Goal: Information Seeking & Learning: Learn about a topic

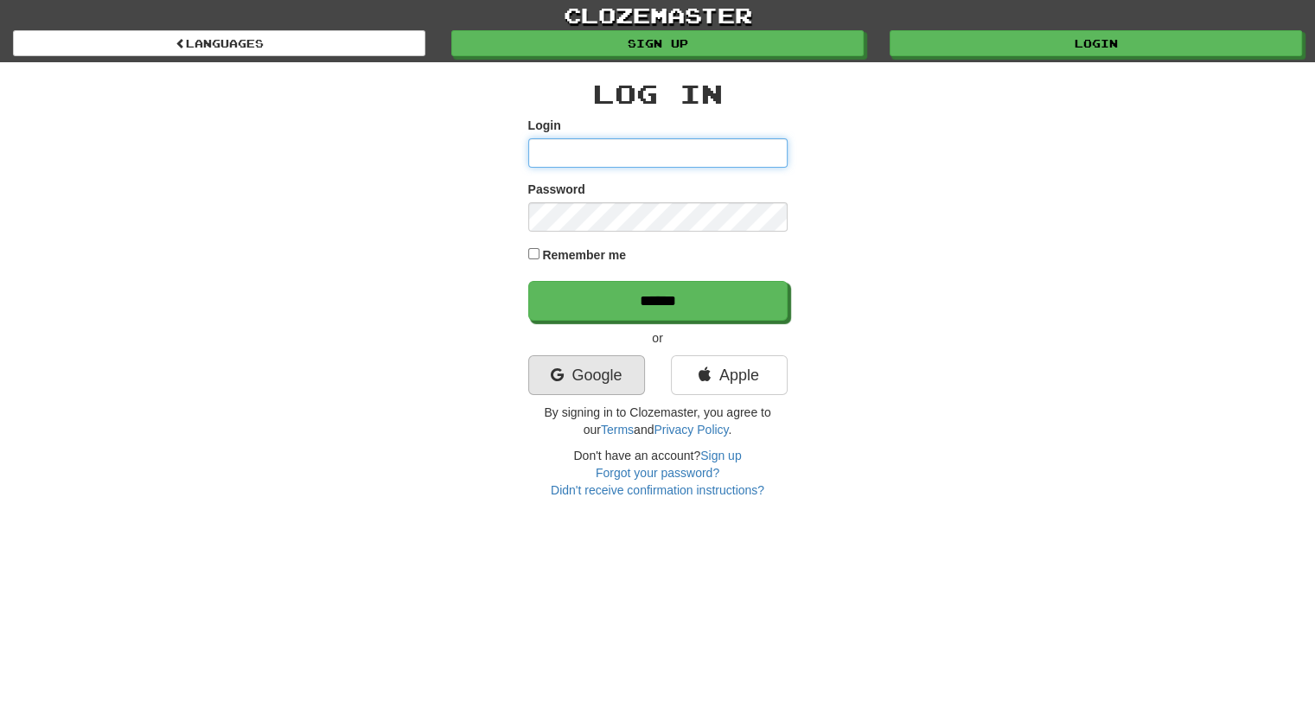
type input "**********"
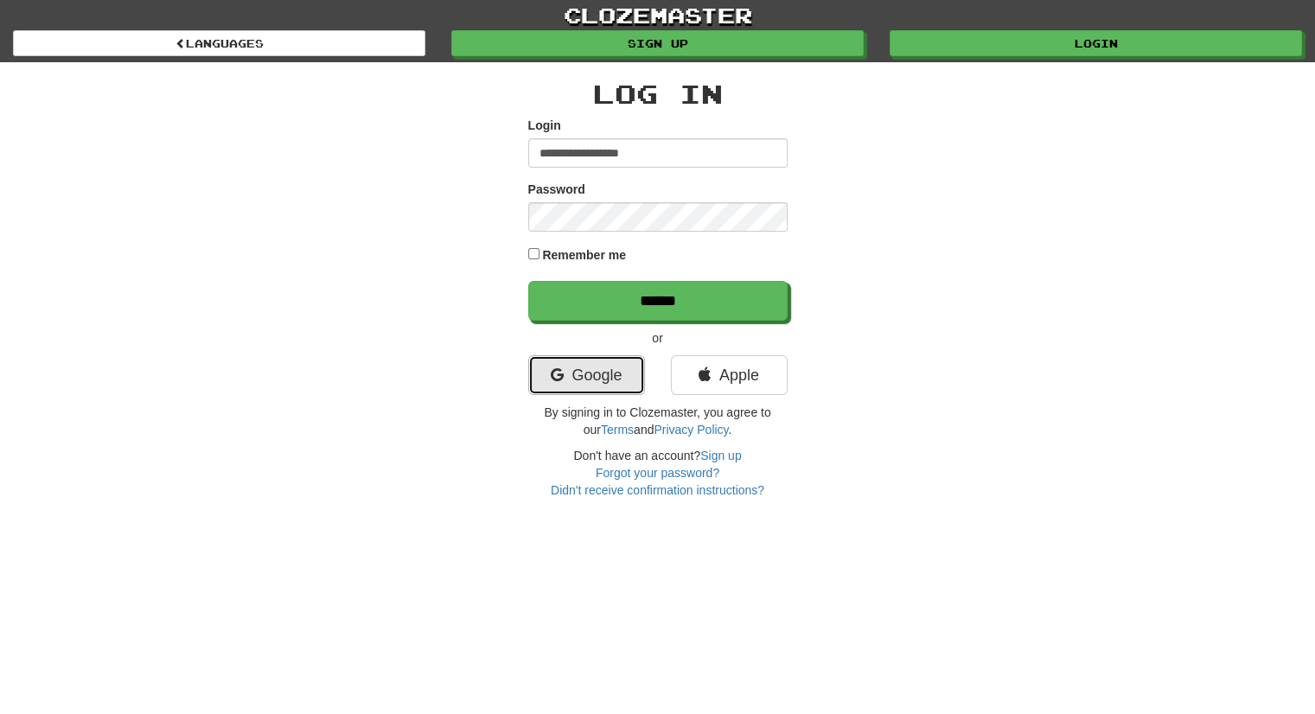
click at [571, 364] on link "Google" at bounding box center [586, 375] width 117 height 40
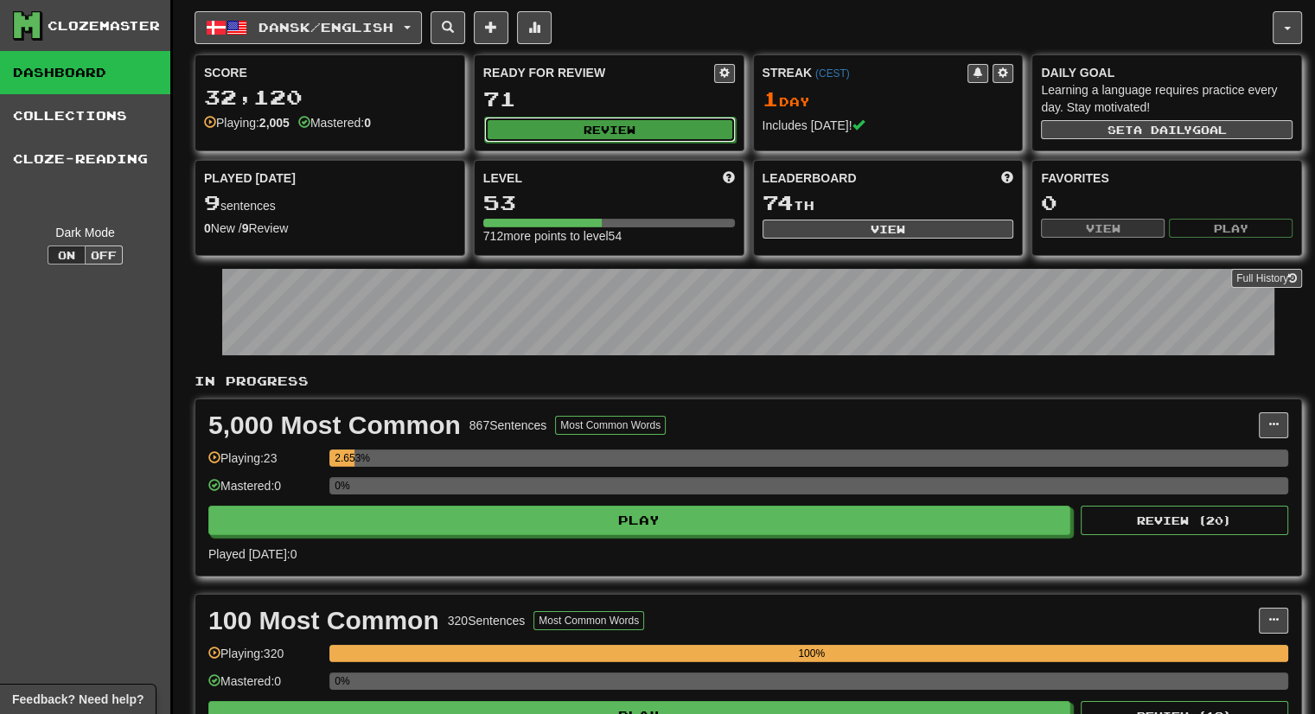
click at [609, 117] on button "Review" at bounding box center [610, 130] width 252 height 26
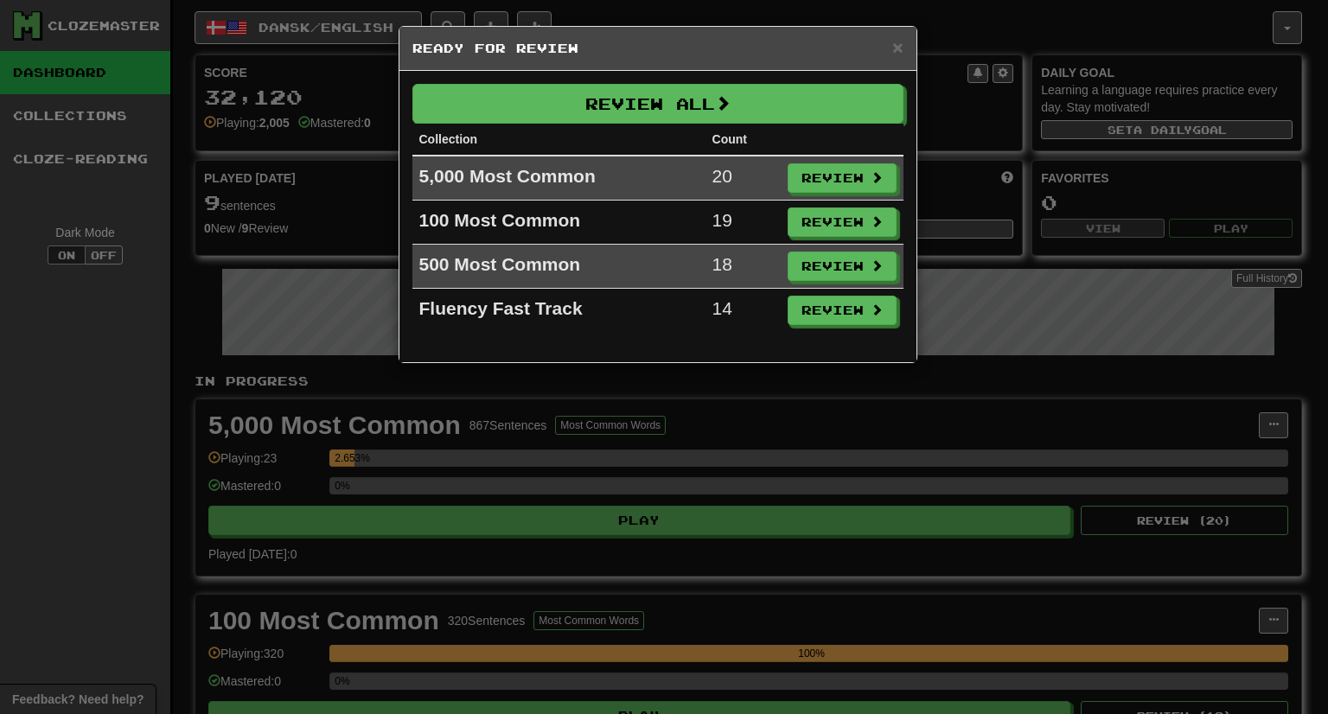
click at [696, 80] on div "Review All Collection Count 5,000 Most Common 20 Review 100 Most Common 19 Revi…" at bounding box center [658, 216] width 517 height 291
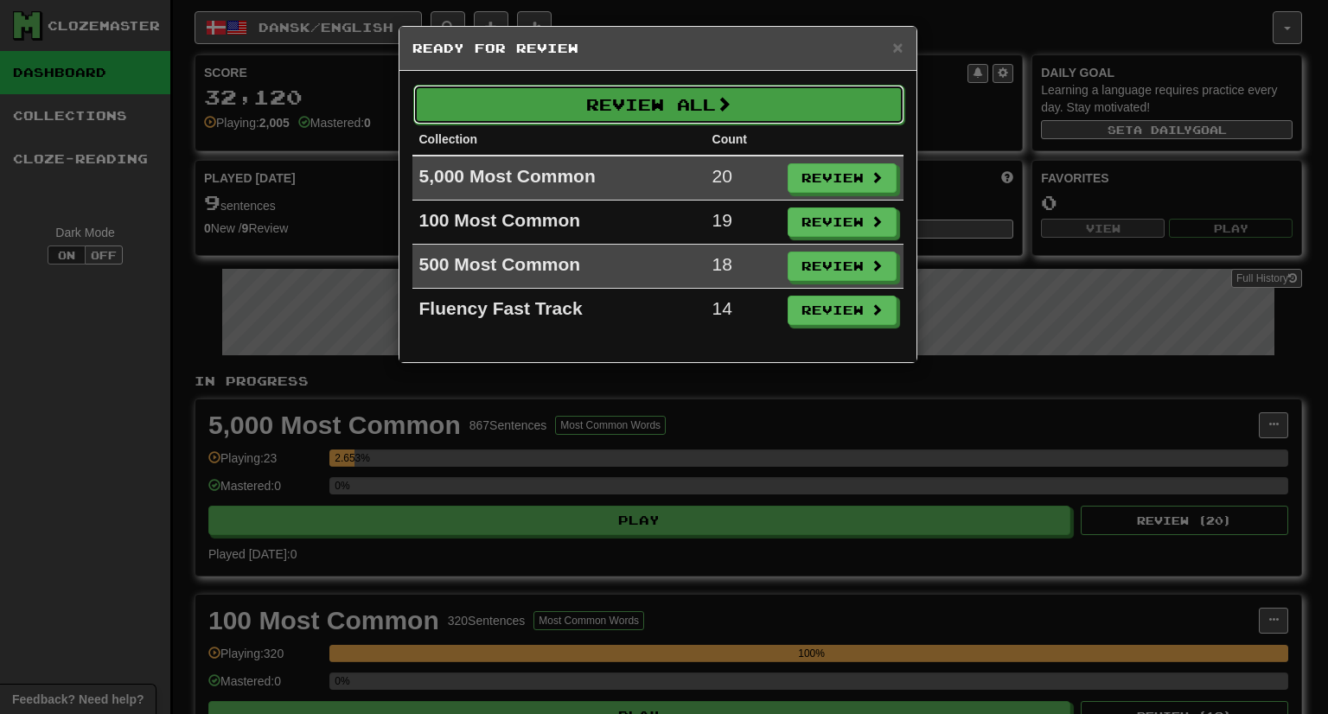
click at [692, 90] on button "Review All" at bounding box center [658, 105] width 491 height 40
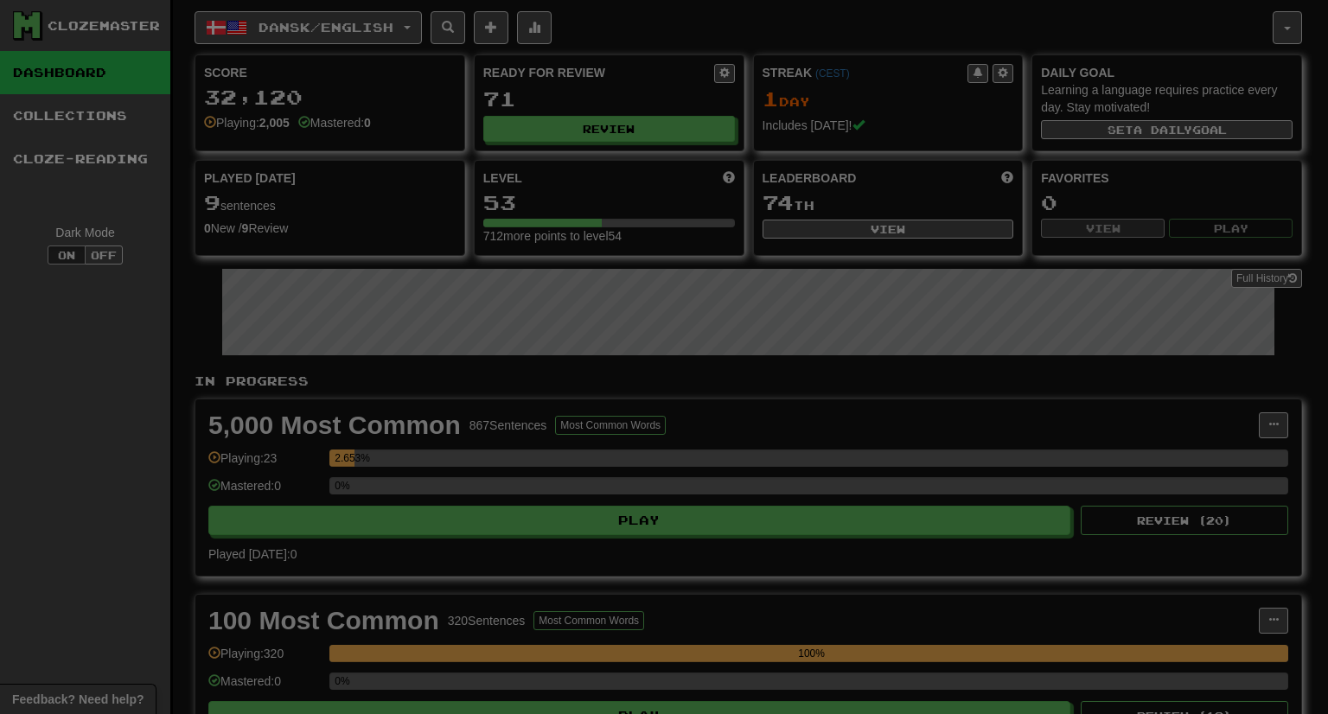
select select "***"
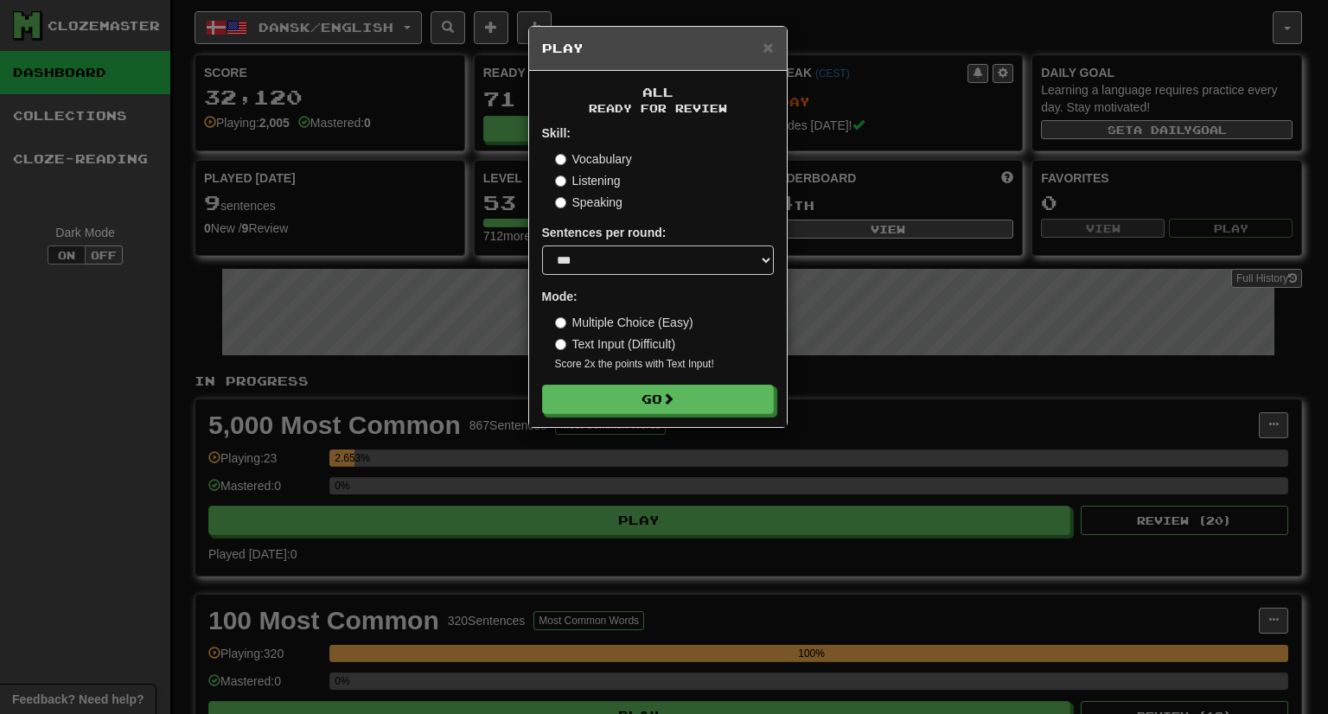
click at [623, 323] on label "Multiple Choice (Easy)" at bounding box center [624, 322] width 138 height 17
click at [664, 346] on label "Text Input (Difficult)" at bounding box center [615, 344] width 121 height 17
click at [654, 396] on button "Go" at bounding box center [659, 400] width 232 height 29
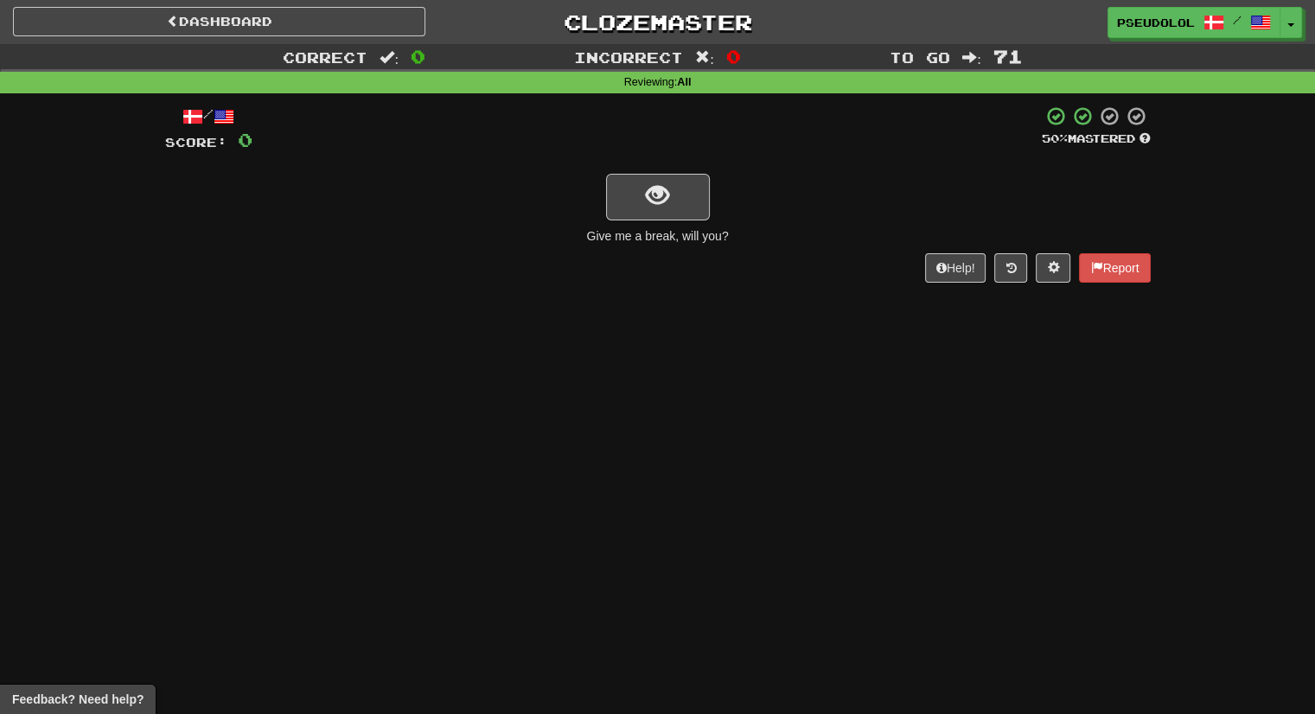
click at [889, 164] on div "/ Score: 0 50 % Mastered Give me a break, will you? Help! Report" at bounding box center [658, 194] width 986 height 177
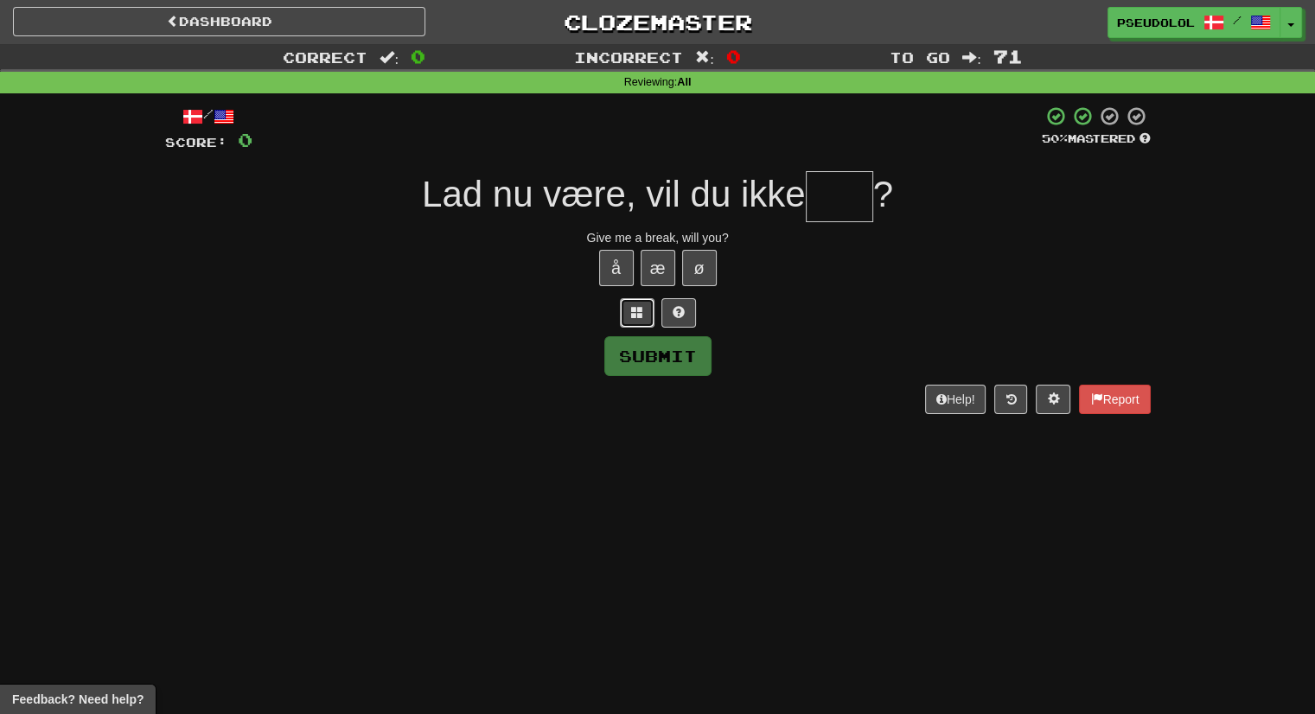
click at [634, 323] on button at bounding box center [637, 312] width 35 height 29
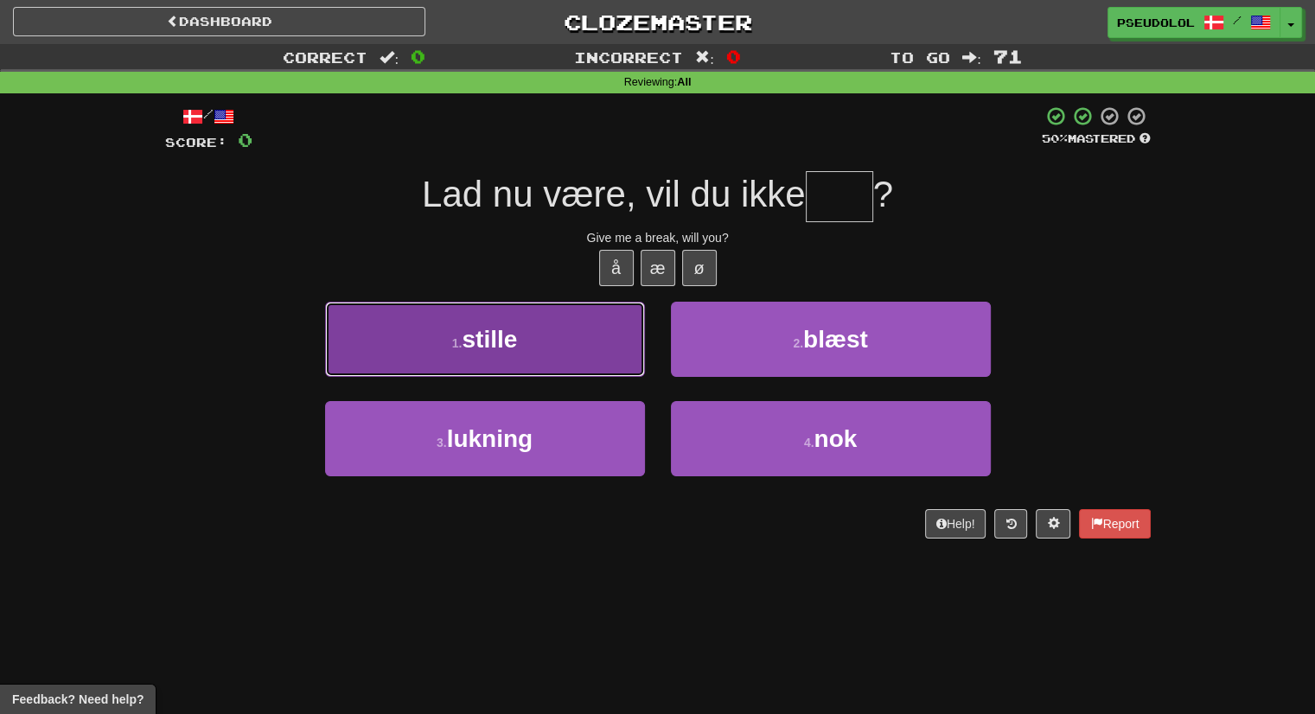
click at [610, 345] on button "1 . stille" at bounding box center [485, 339] width 320 height 75
type input "***"
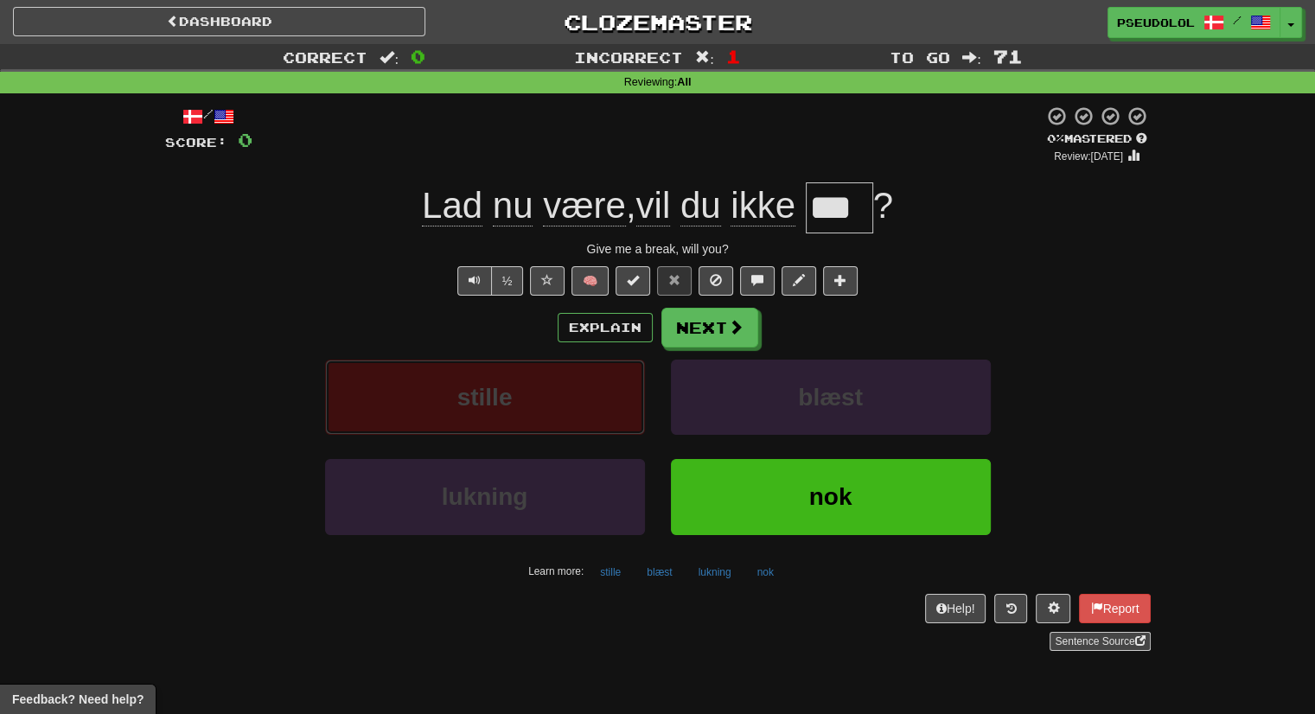
click button "stille" at bounding box center [485, 397] width 320 height 75
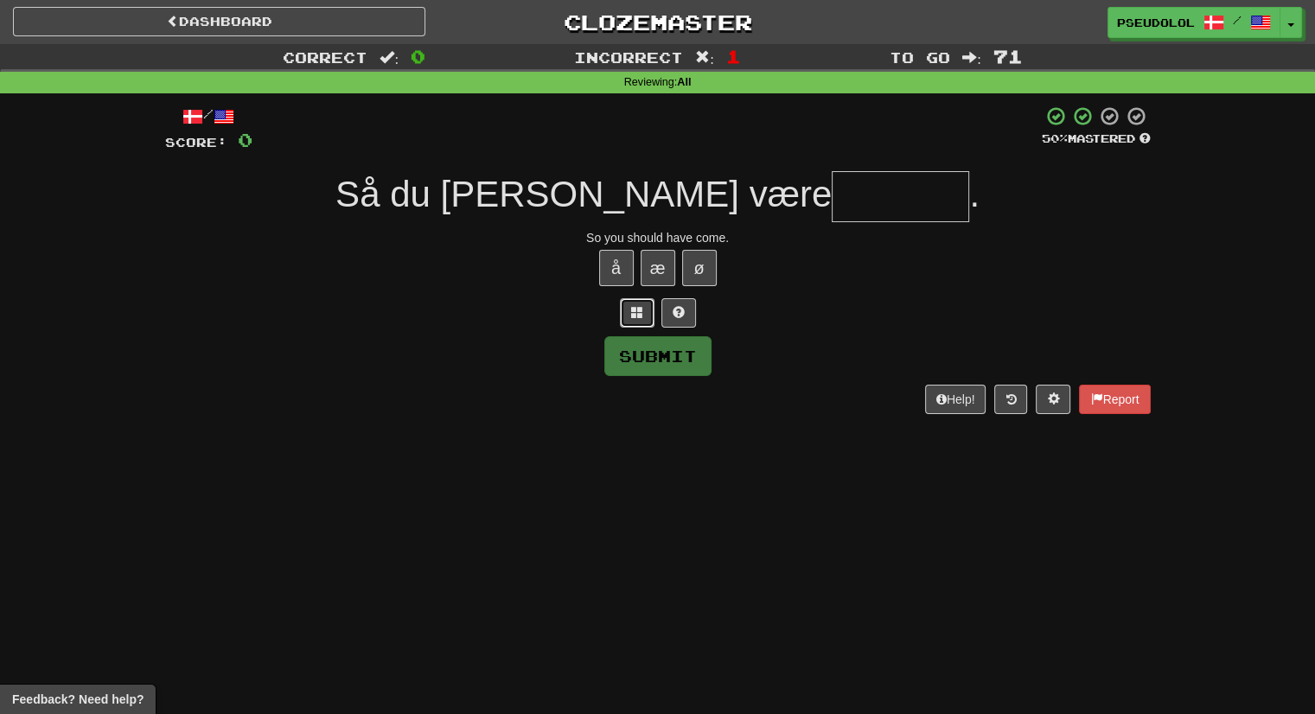
click at [638, 313] on span at bounding box center [637, 312] width 12 height 12
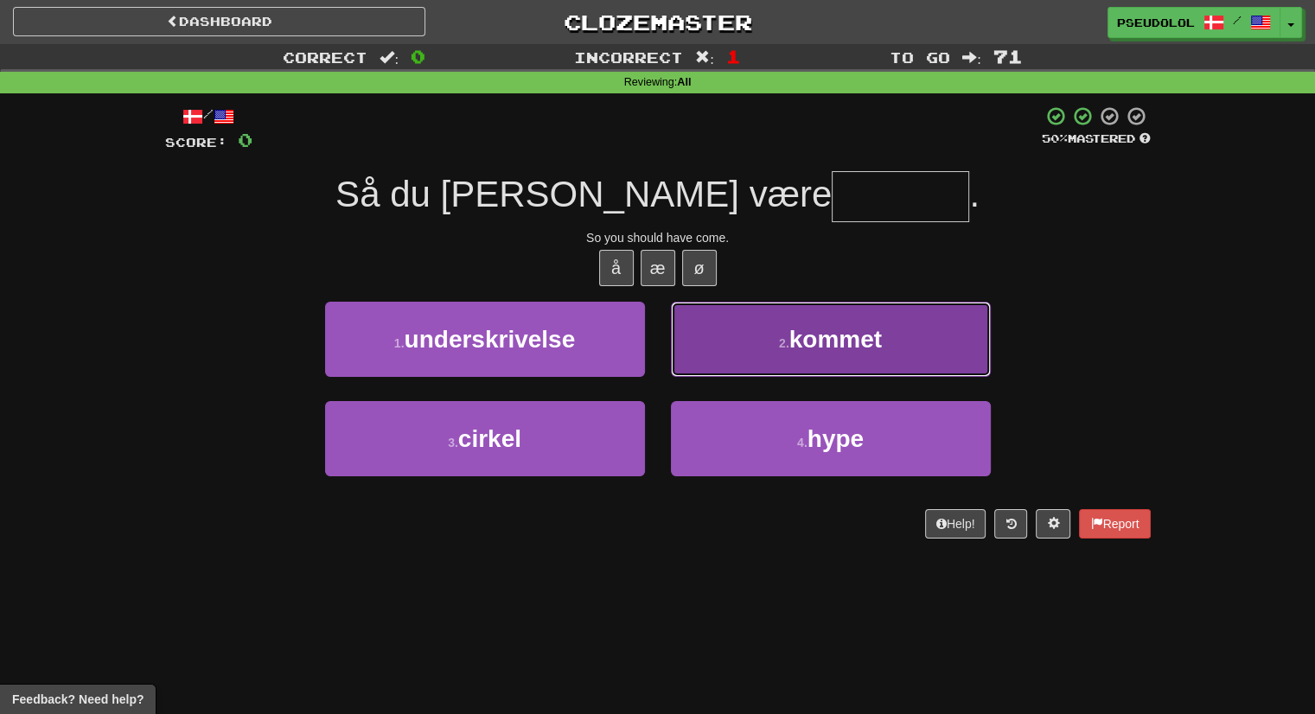
click at [730, 349] on button "2 . kommet" at bounding box center [831, 339] width 320 height 75
type input "******"
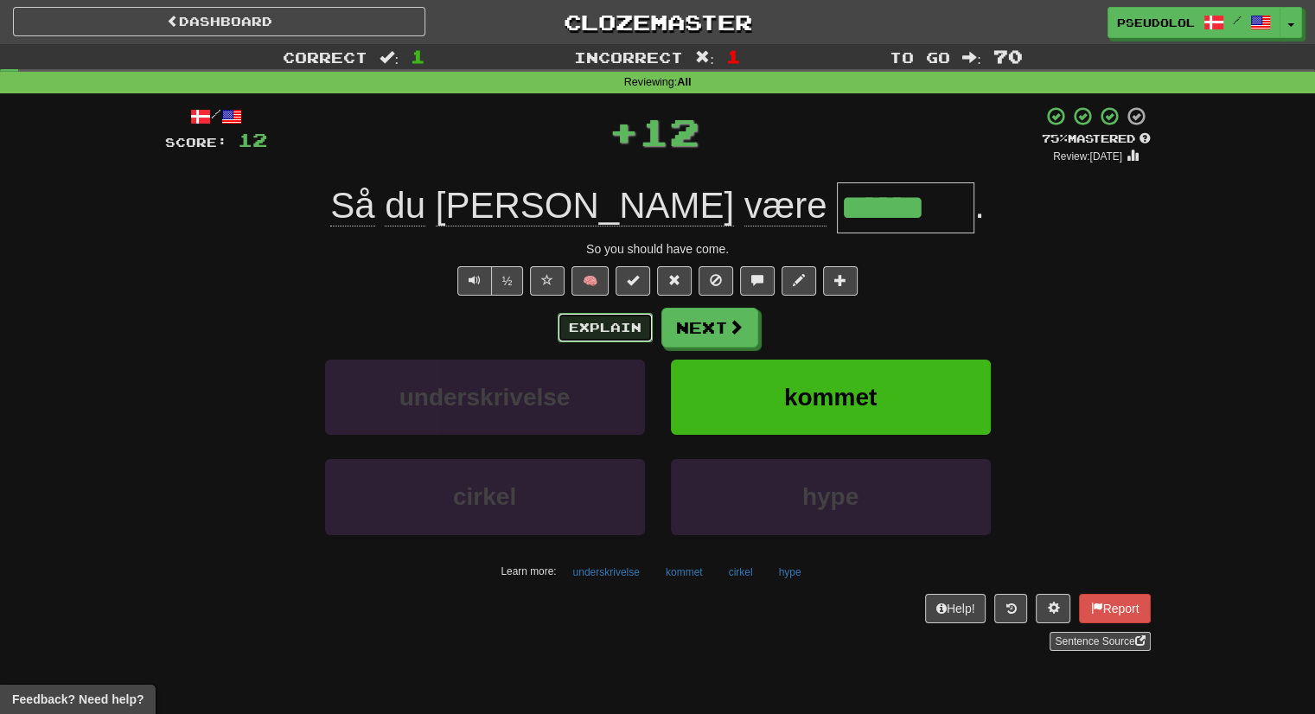
click at [627, 334] on button "Explain" at bounding box center [605, 327] width 95 height 29
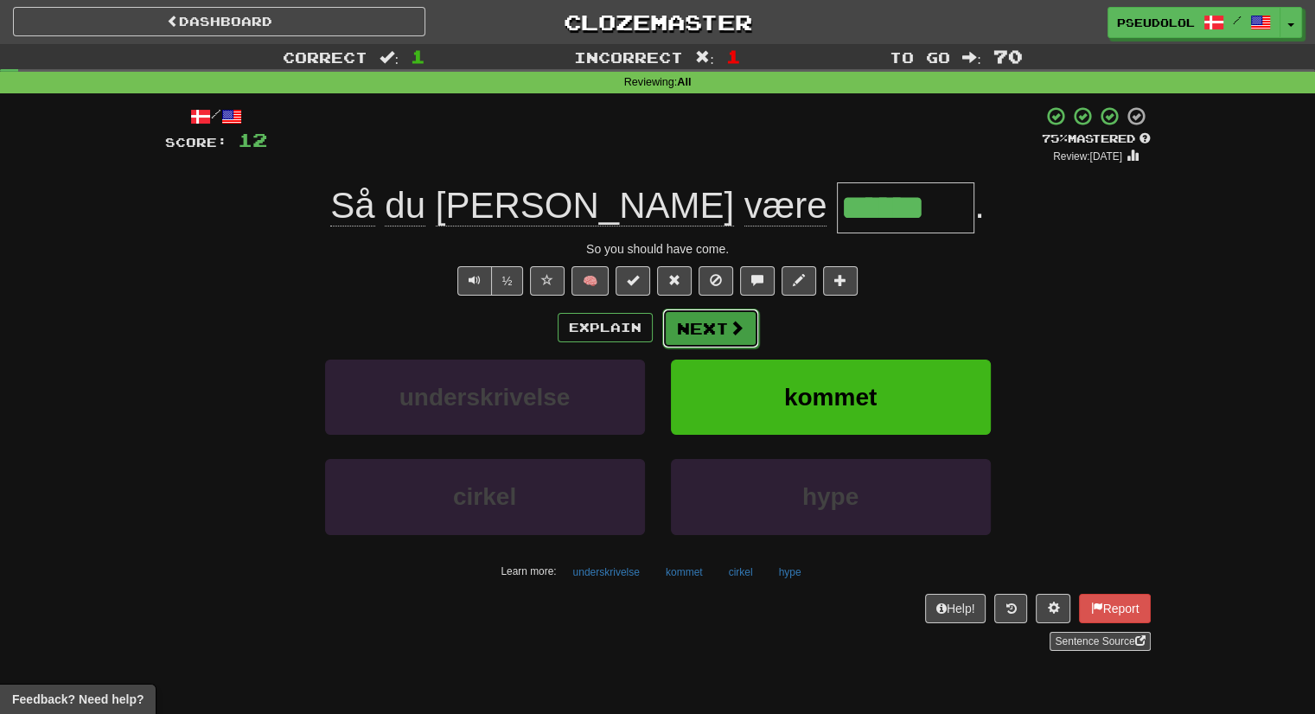
click at [723, 313] on button "Next" at bounding box center [710, 329] width 97 height 40
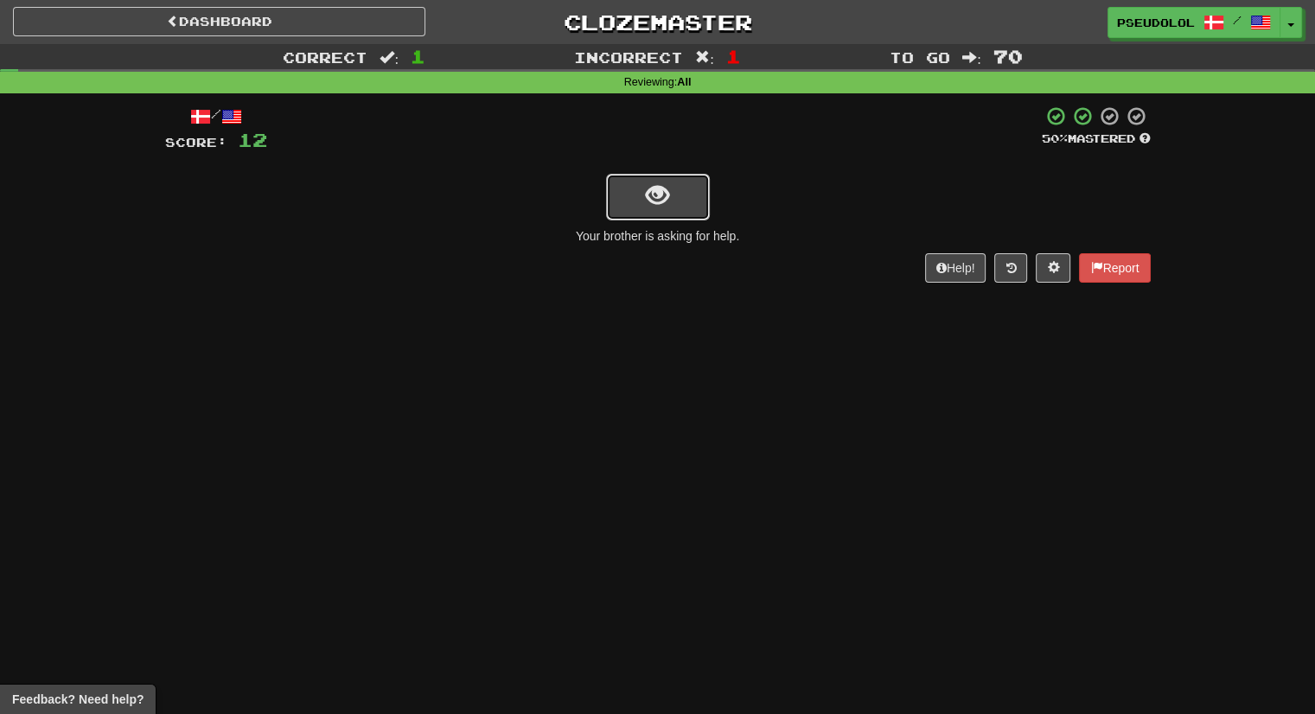
click at [694, 212] on button "show sentence" at bounding box center [658, 197] width 104 height 47
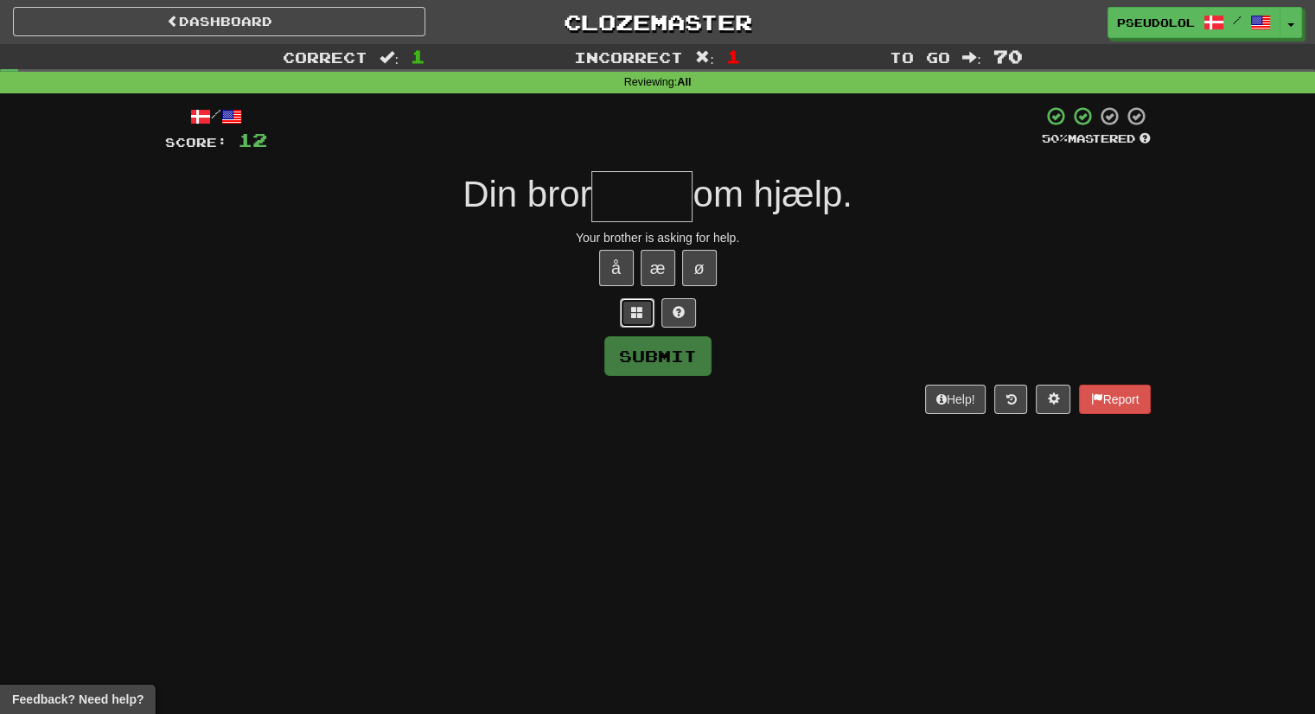
click at [644, 319] on button at bounding box center [637, 312] width 35 height 29
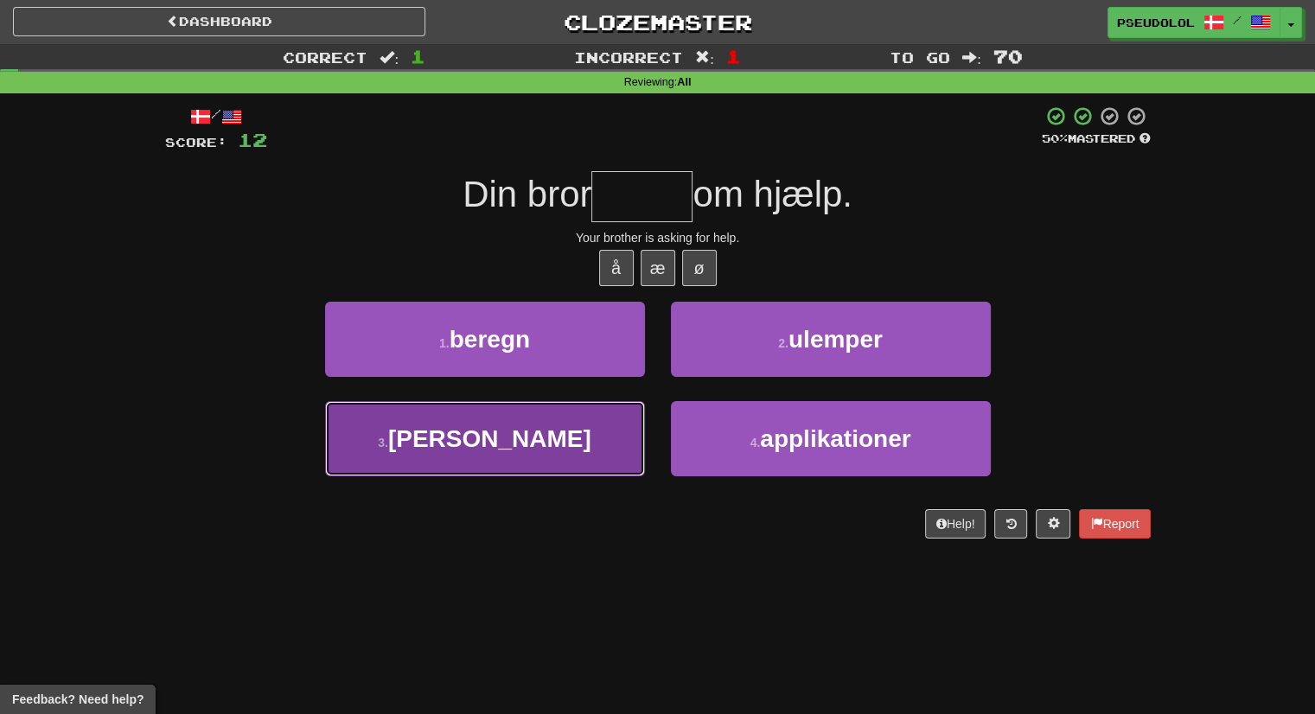
click at [619, 424] on button "3 . beder" at bounding box center [485, 438] width 320 height 75
type input "*****"
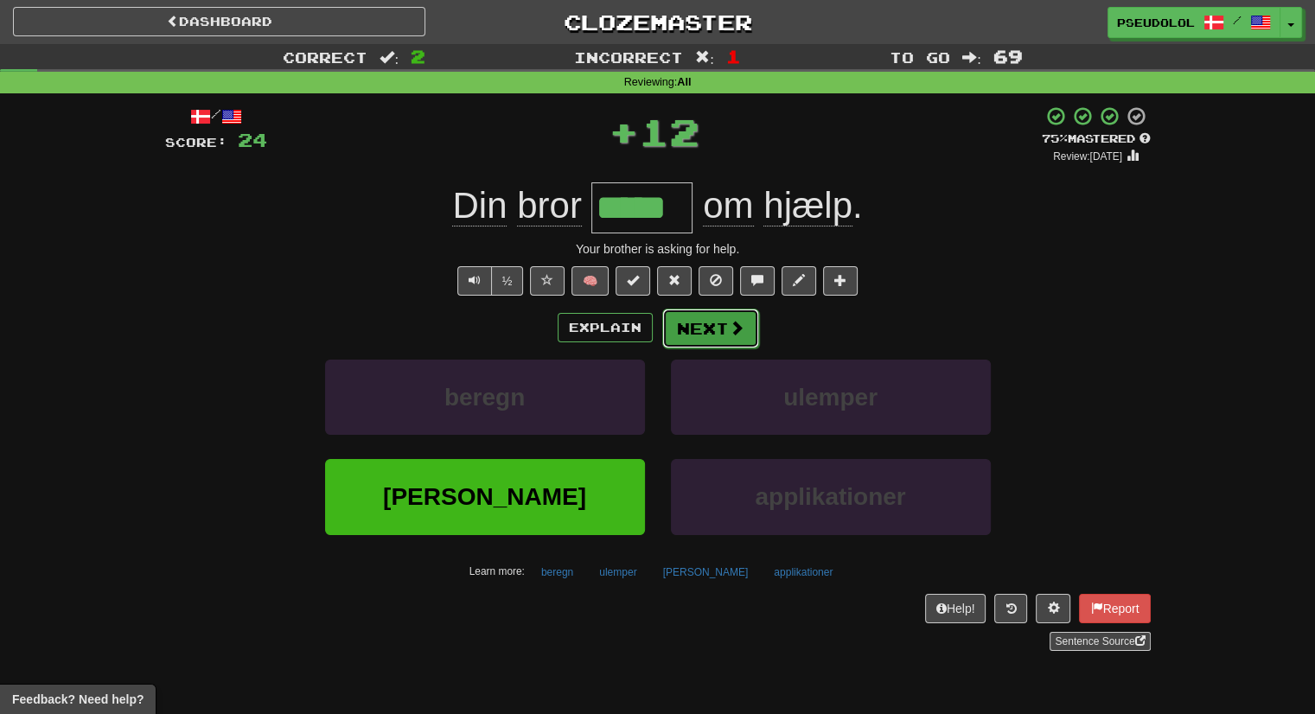
click at [727, 338] on button "Next" at bounding box center [710, 329] width 97 height 40
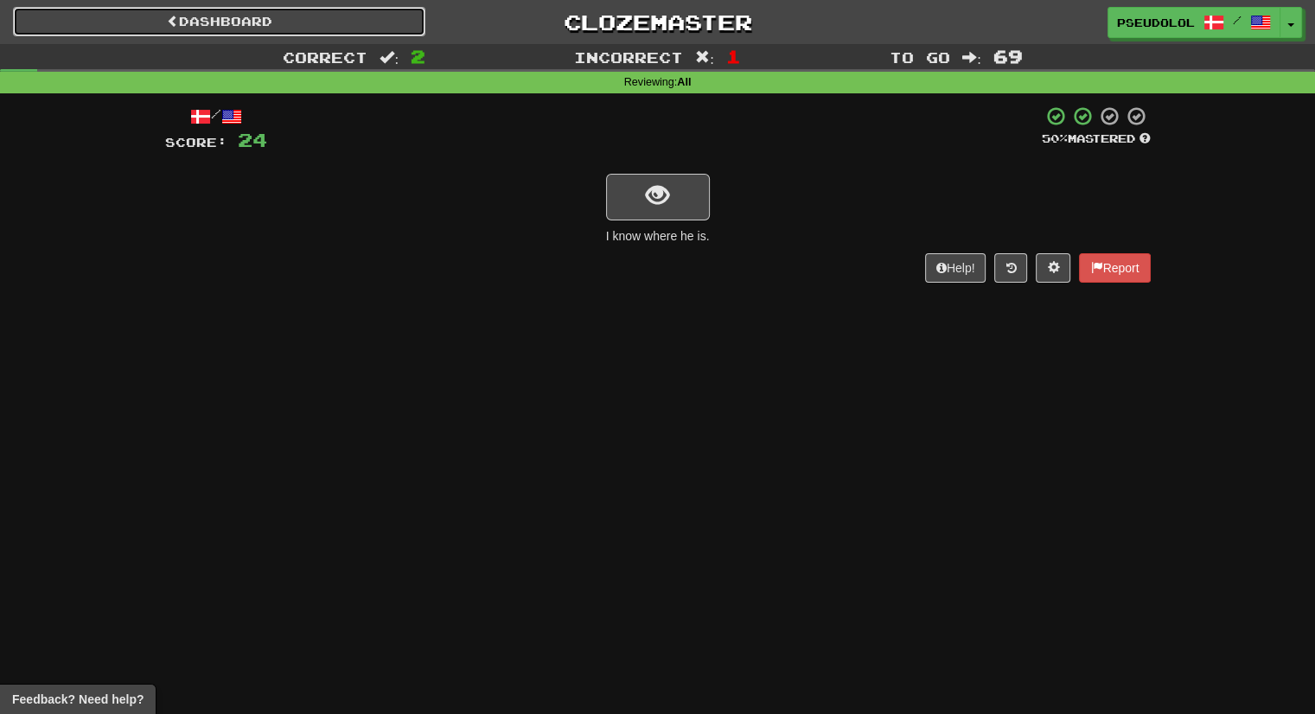
click at [381, 10] on link "Dashboard" at bounding box center [219, 21] width 413 height 29
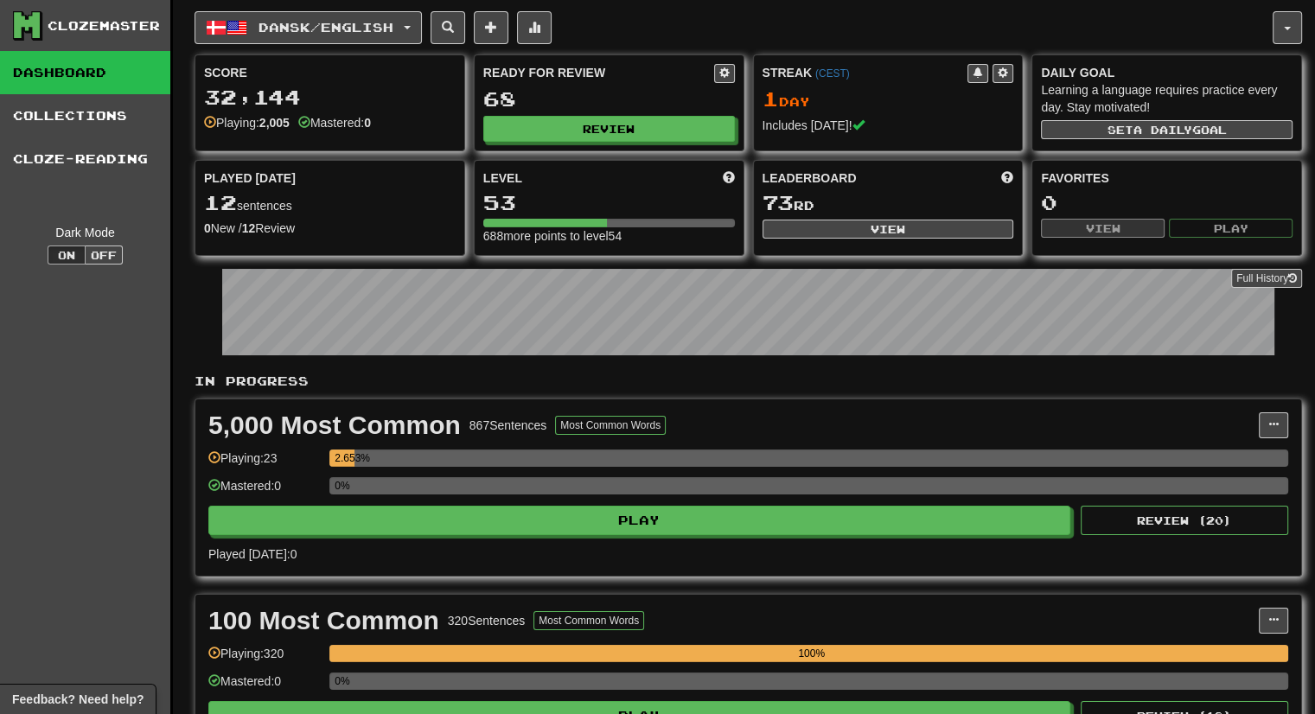
click at [687, 142] on div "Ready for Review 68 Review" at bounding box center [609, 102] width 269 height 95
click at [692, 130] on button "Review" at bounding box center [610, 130] width 252 height 26
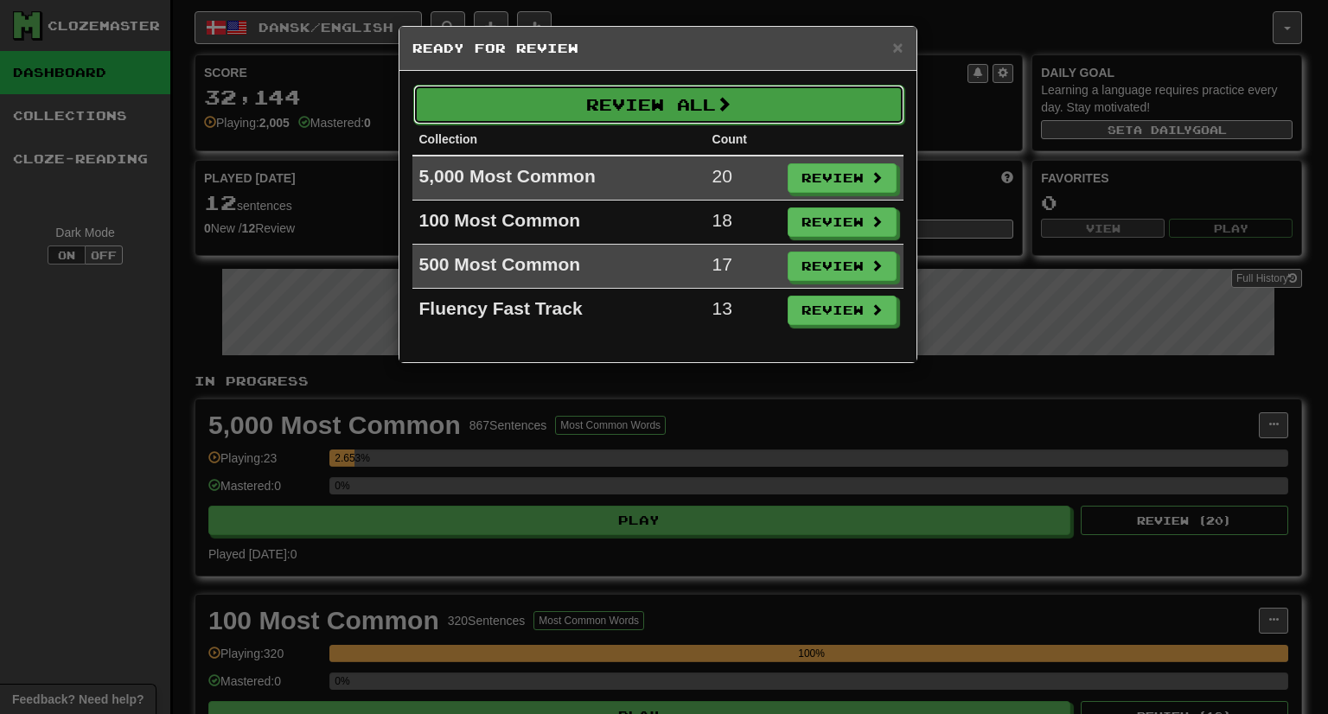
click at [685, 106] on button "Review All" at bounding box center [658, 105] width 491 height 40
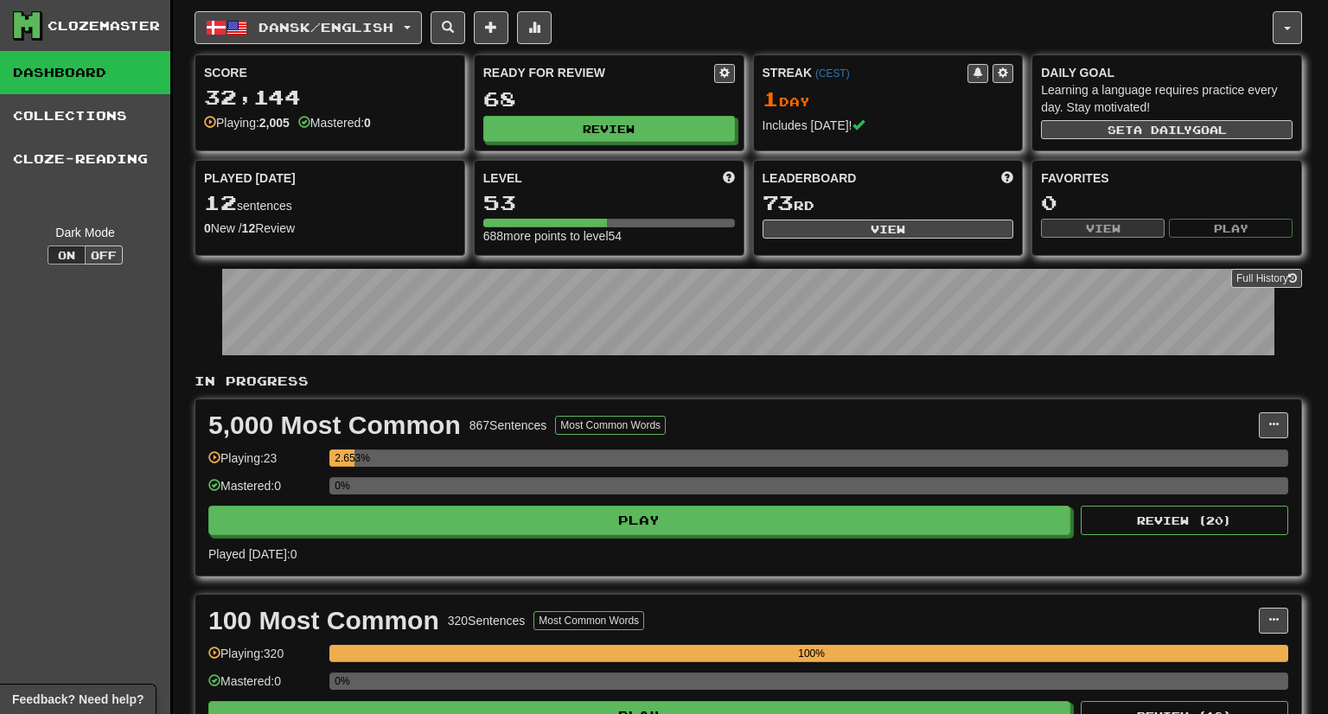
select select "***"
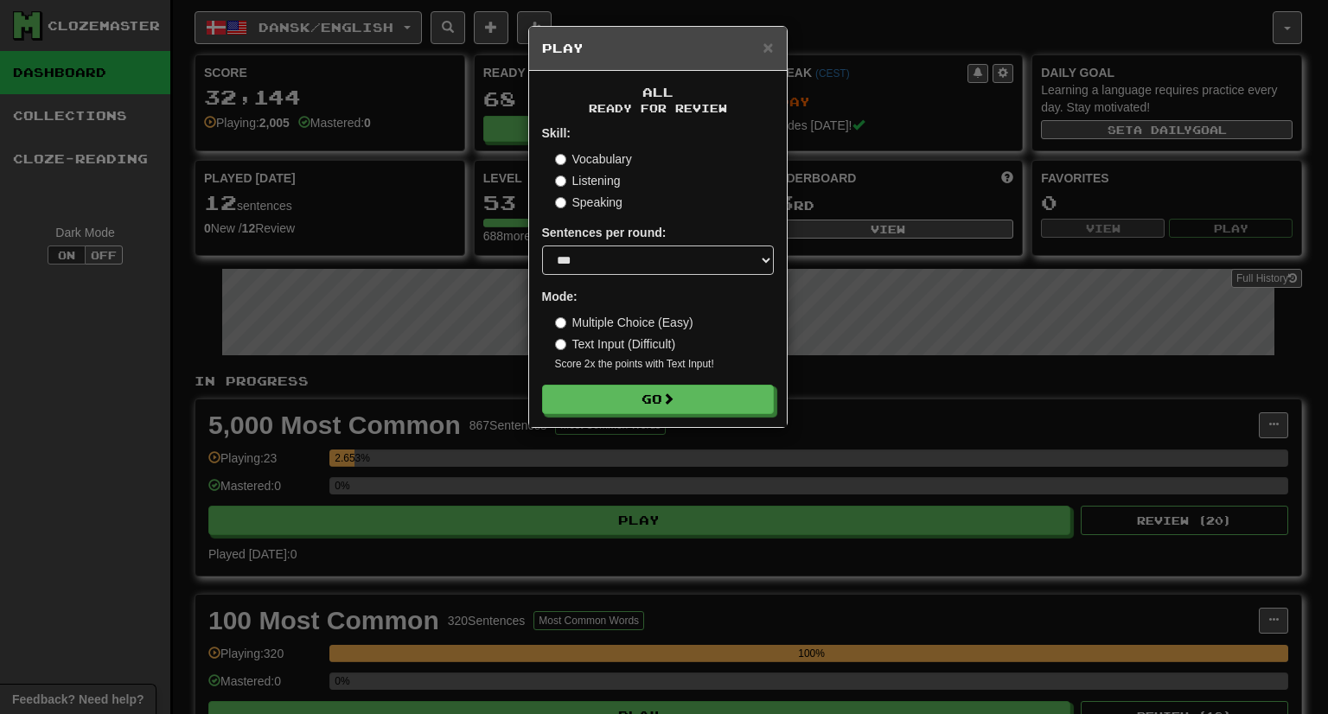
click at [589, 326] on label "Multiple Choice (Easy)" at bounding box center [624, 322] width 138 height 17
click at [610, 390] on button "Go" at bounding box center [659, 400] width 232 height 29
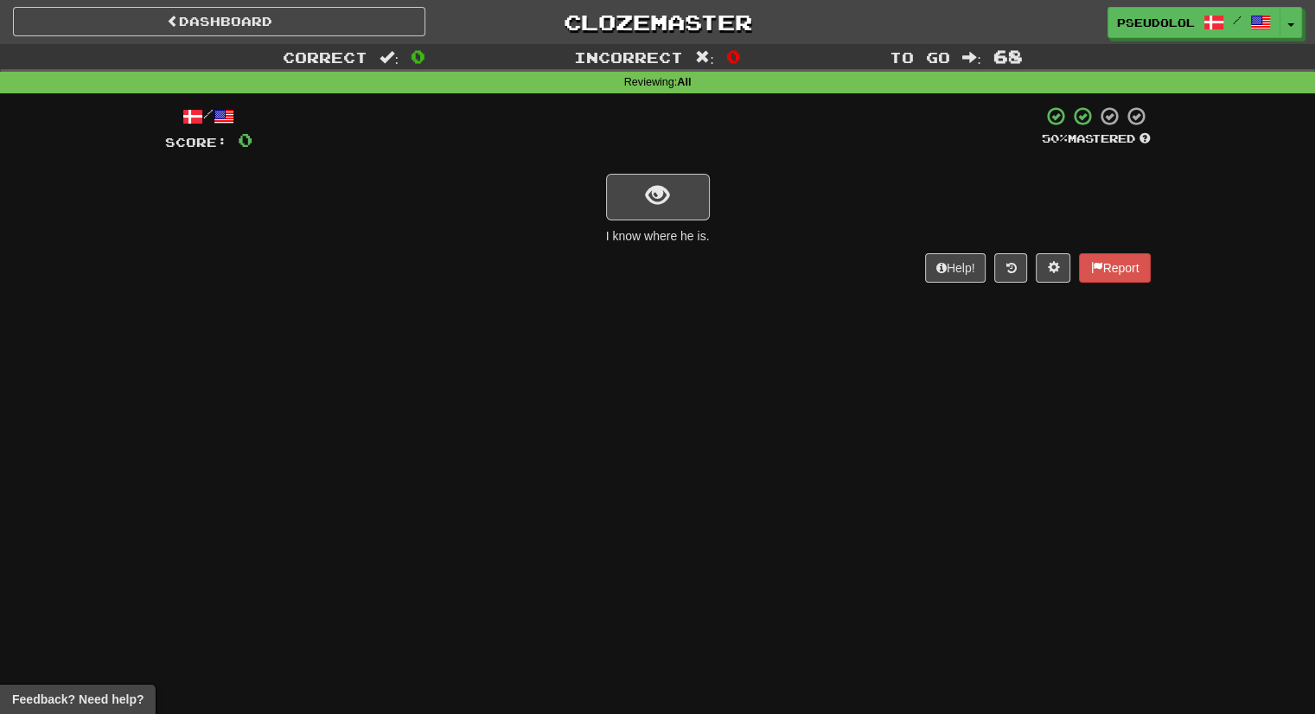
click at [678, 375] on div "Dashboard Clozemaster pseudolol / Toggle Dropdown Dashboard Leaderboard Activit…" at bounding box center [657, 357] width 1315 height 714
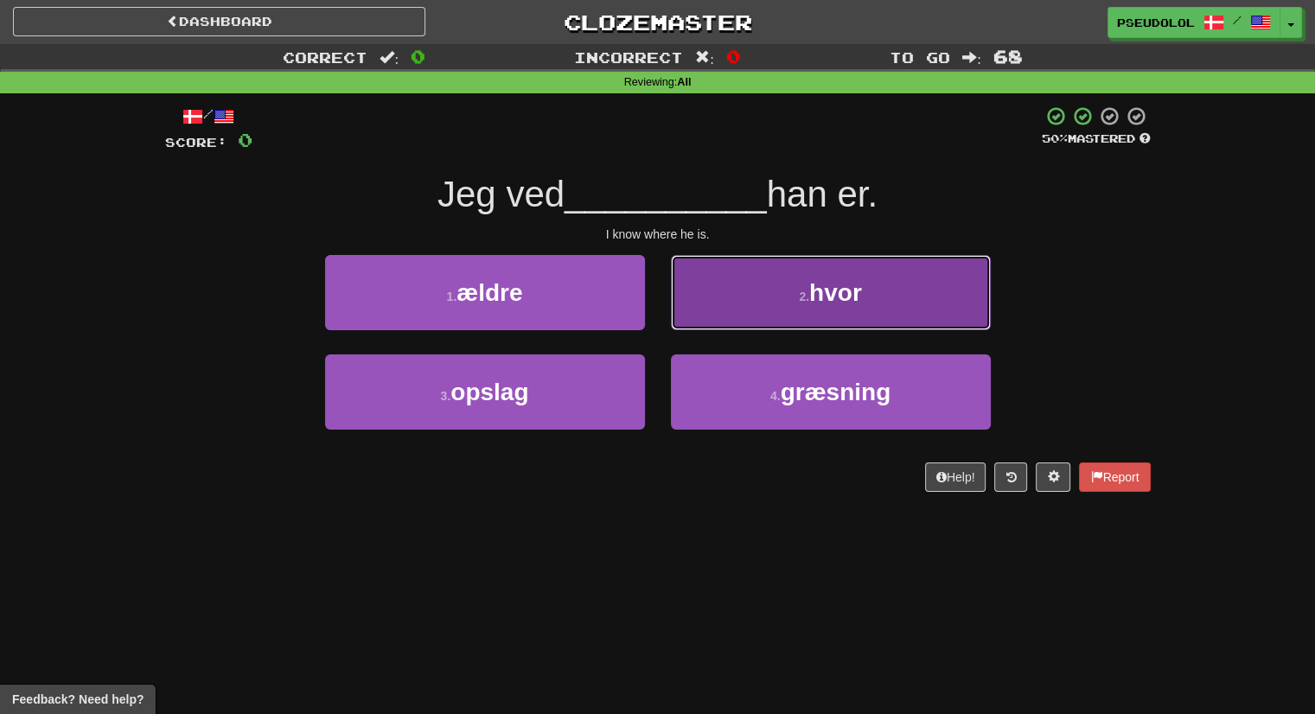
click at [739, 272] on button "2 . hvor" at bounding box center [831, 292] width 320 height 75
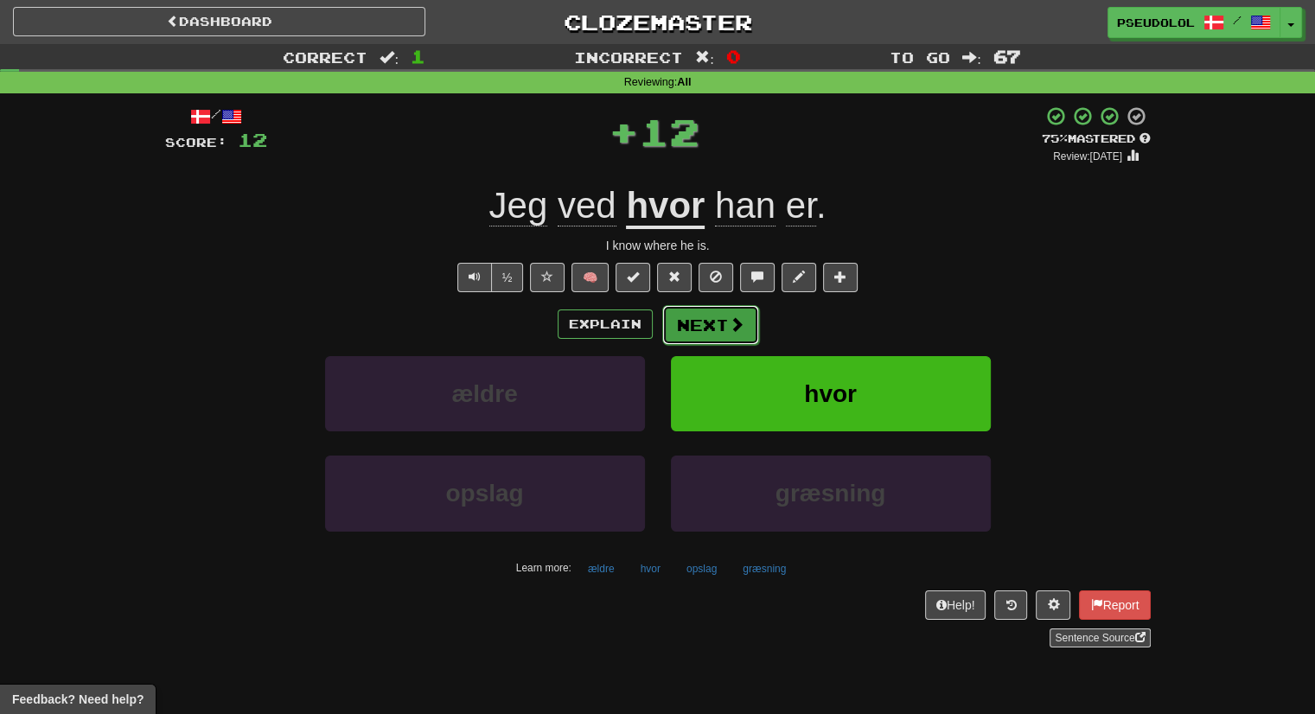
click at [669, 326] on button "Next" at bounding box center [710, 325] width 97 height 40
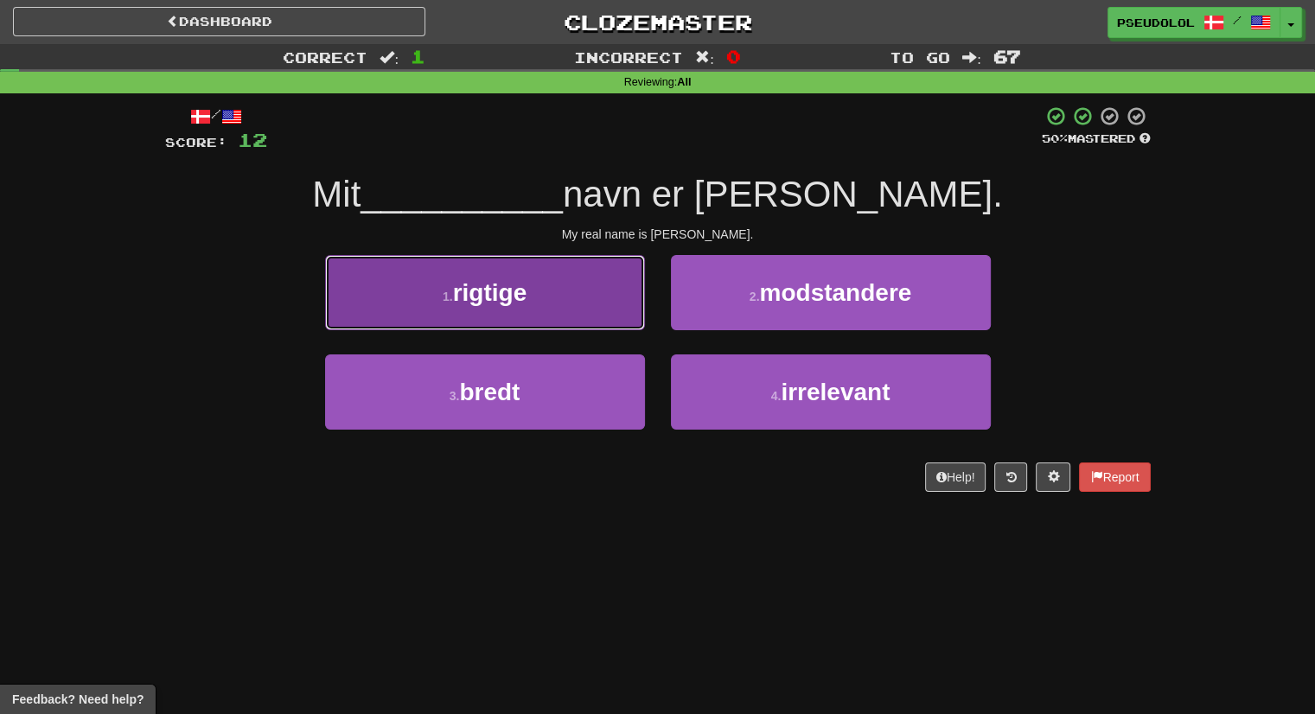
click at [550, 287] on button "1 . rigtige" at bounding box center [485, 292] width 320 height 75
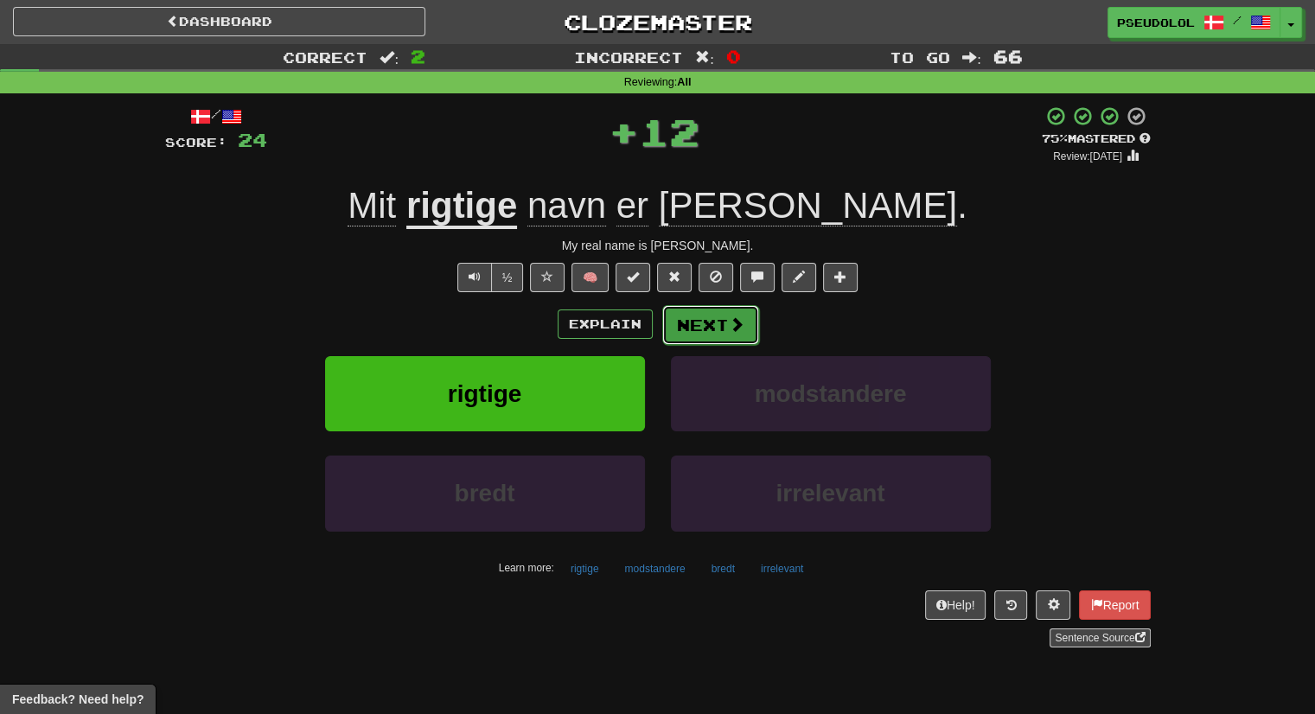
click at [699, 323] on button "Next" at bounding box center [710, 325] width 97 height 40
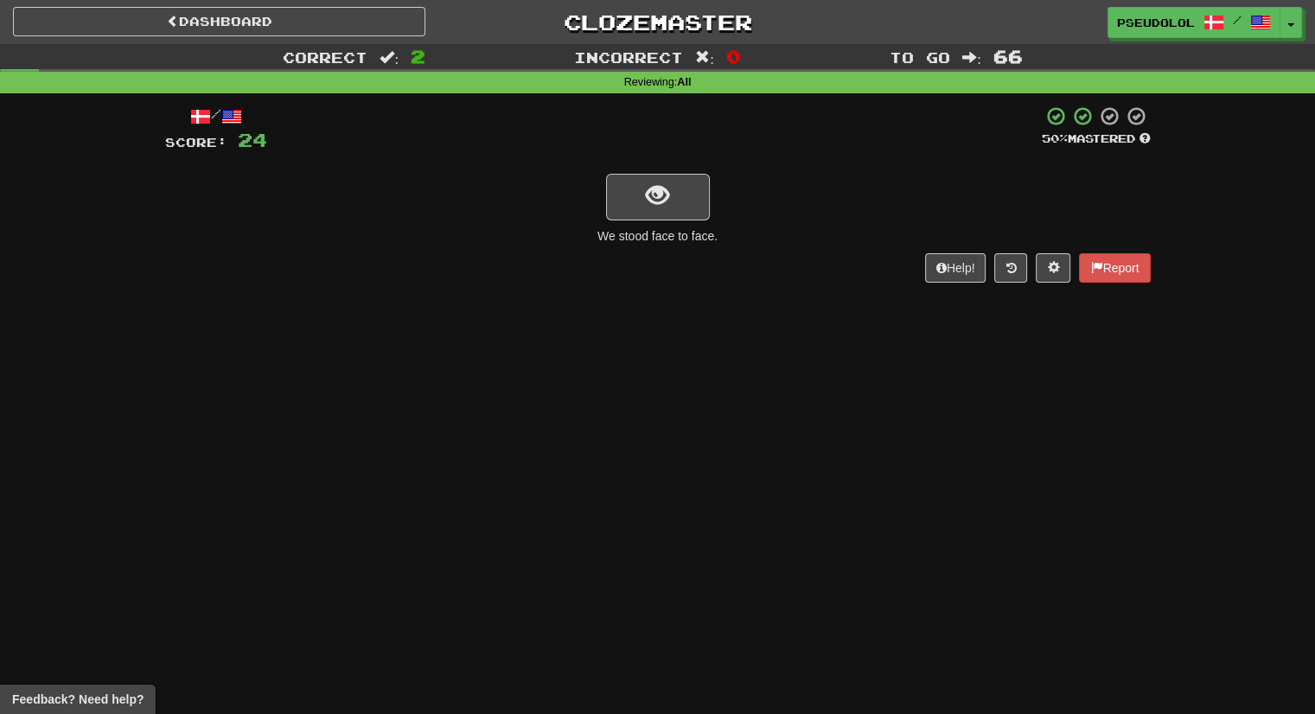
click at [675, 222] on div "/ Score: 24 50 % Mastered We stood face to face. Help! Report" at bounding box center [658, 194] width 986 height 177
click at [688, 210] on button "show sentence" at bounding box center [658, 197] width 104 height 47
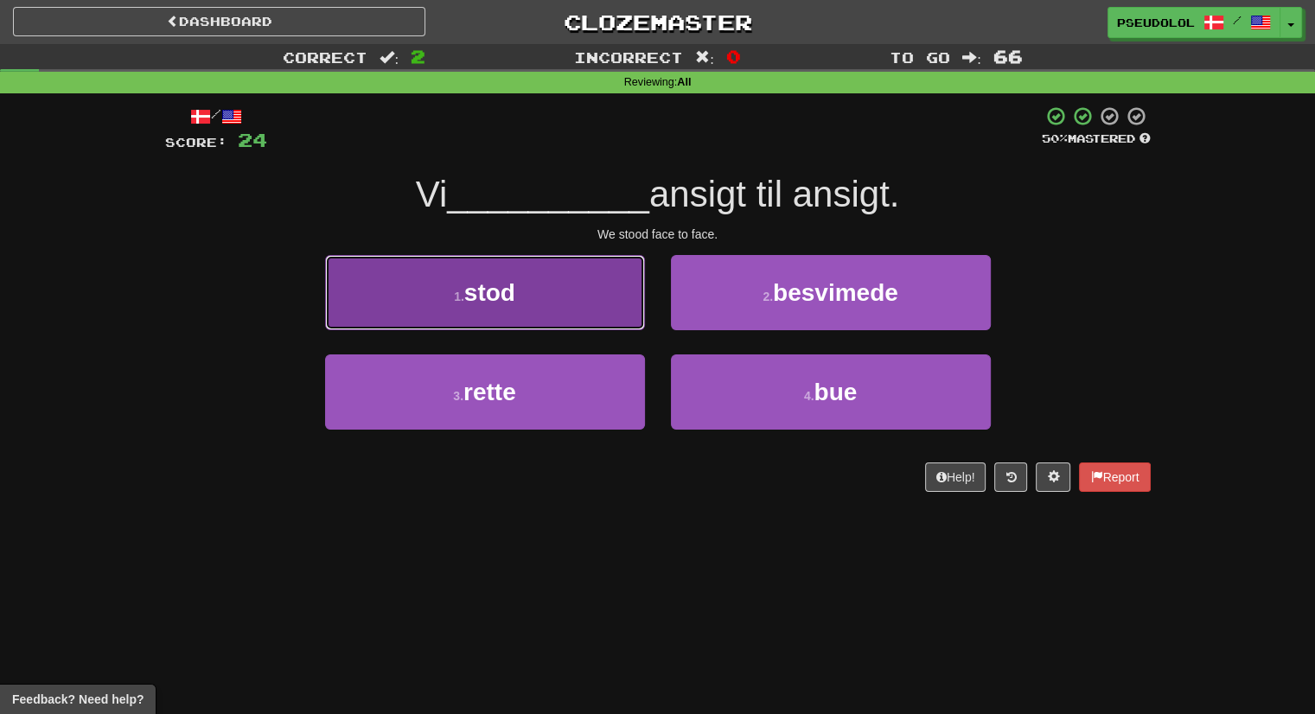
click at [620, 296] on button "1 . stod" at bounding box center [485, 292] width 320 height 75
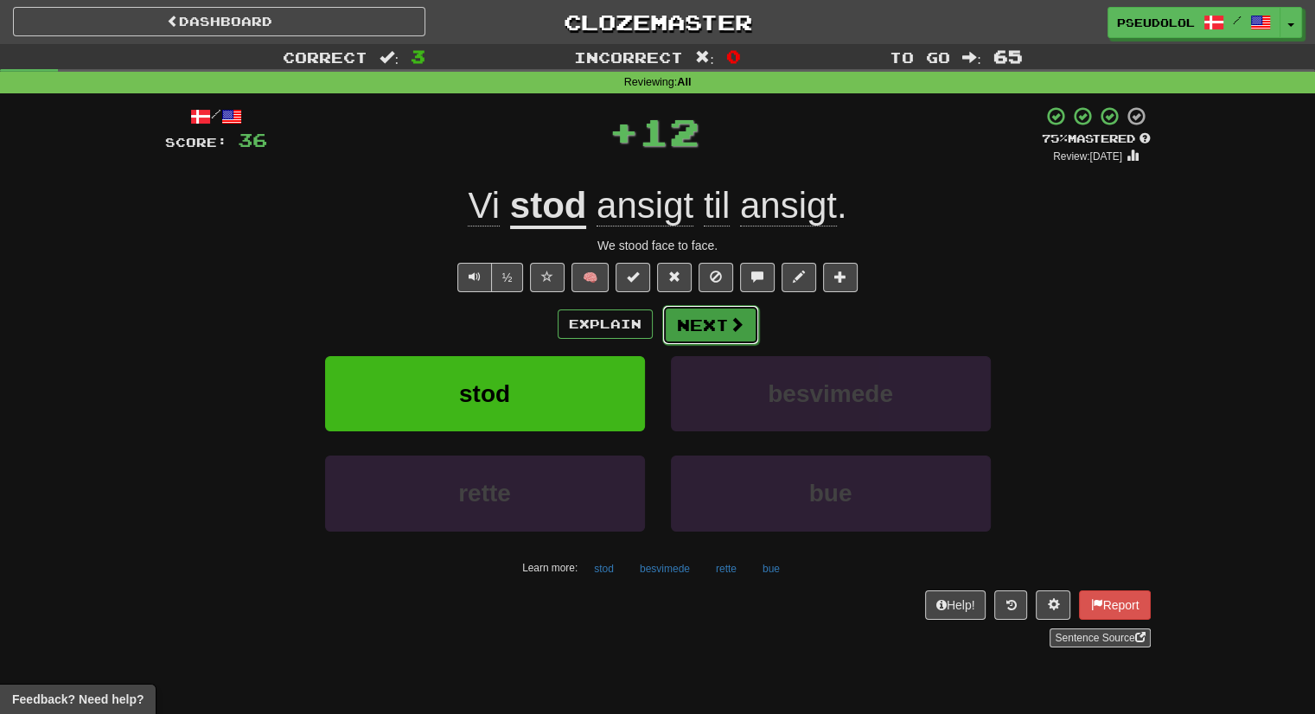
click at [696, 321] on button "Next" at bounding box center [710, 325] width 97 height 40
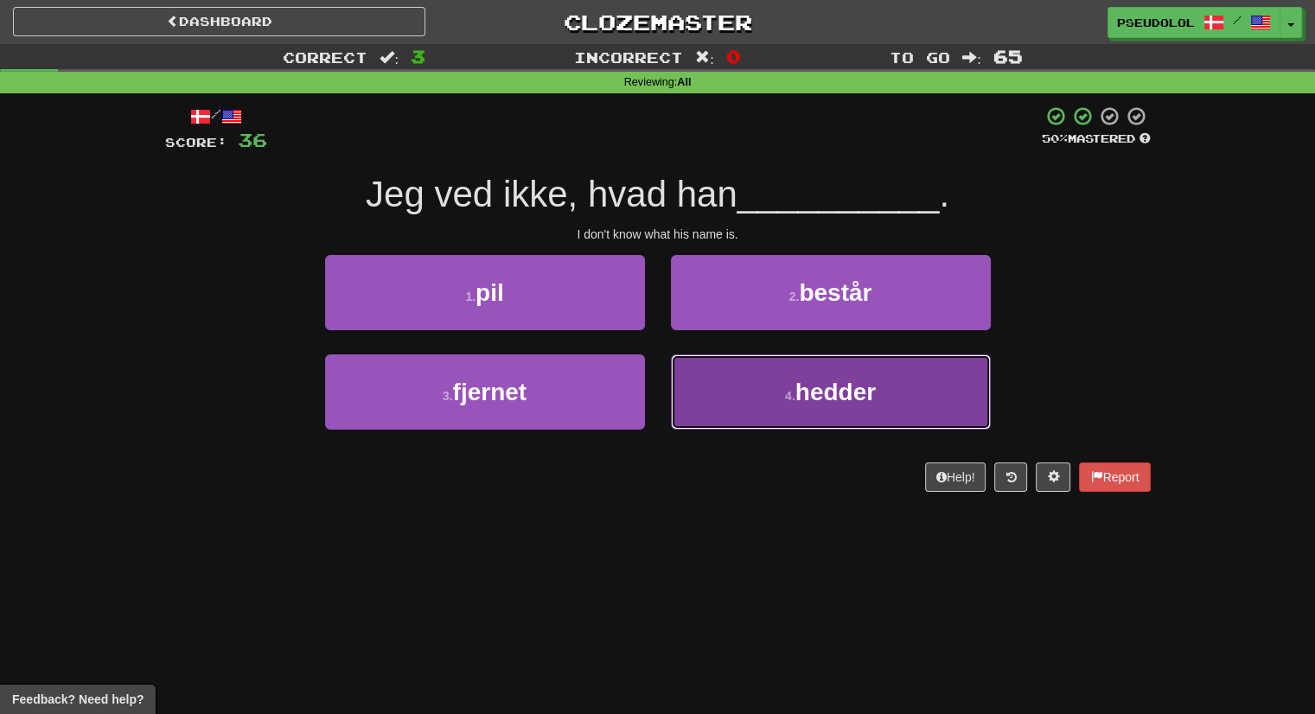
click at [697, 368] on button "4 . hedder" at bounding box center [831, 392] width 320 height 75
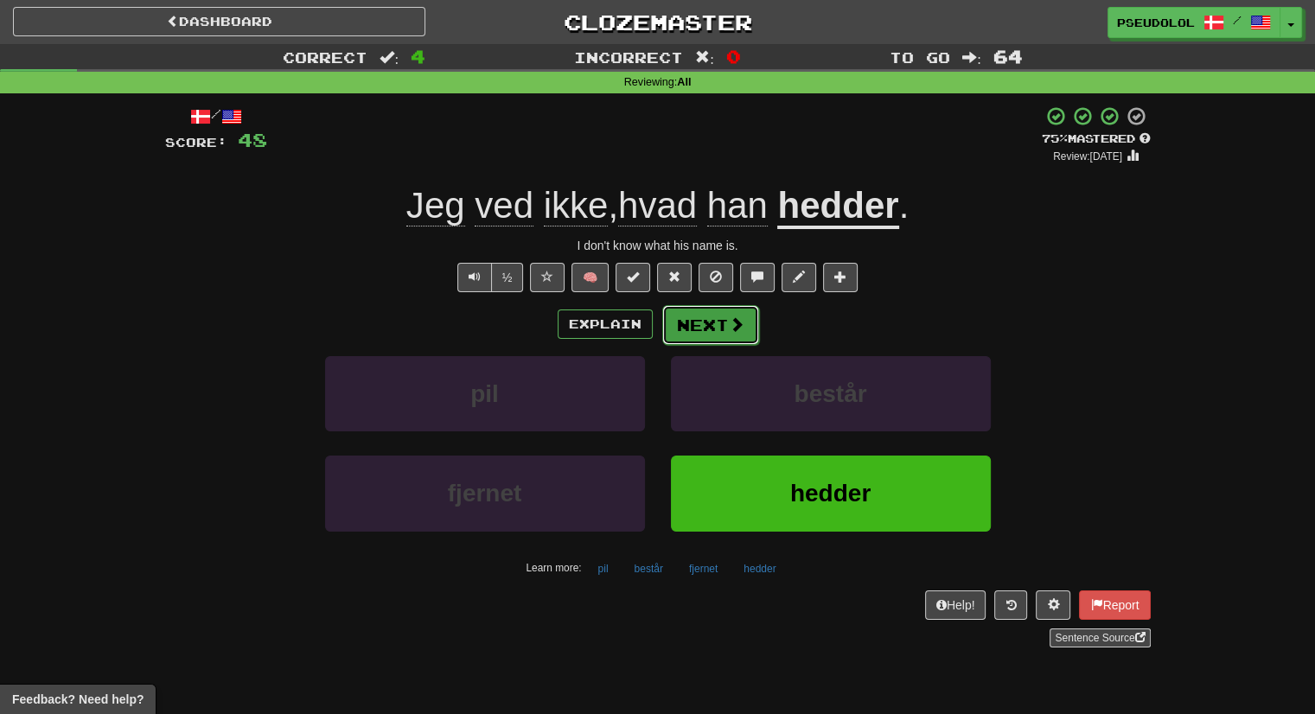
click at [714, 339] on button "Next" at bounding box center [710, 325] width 97 height 40
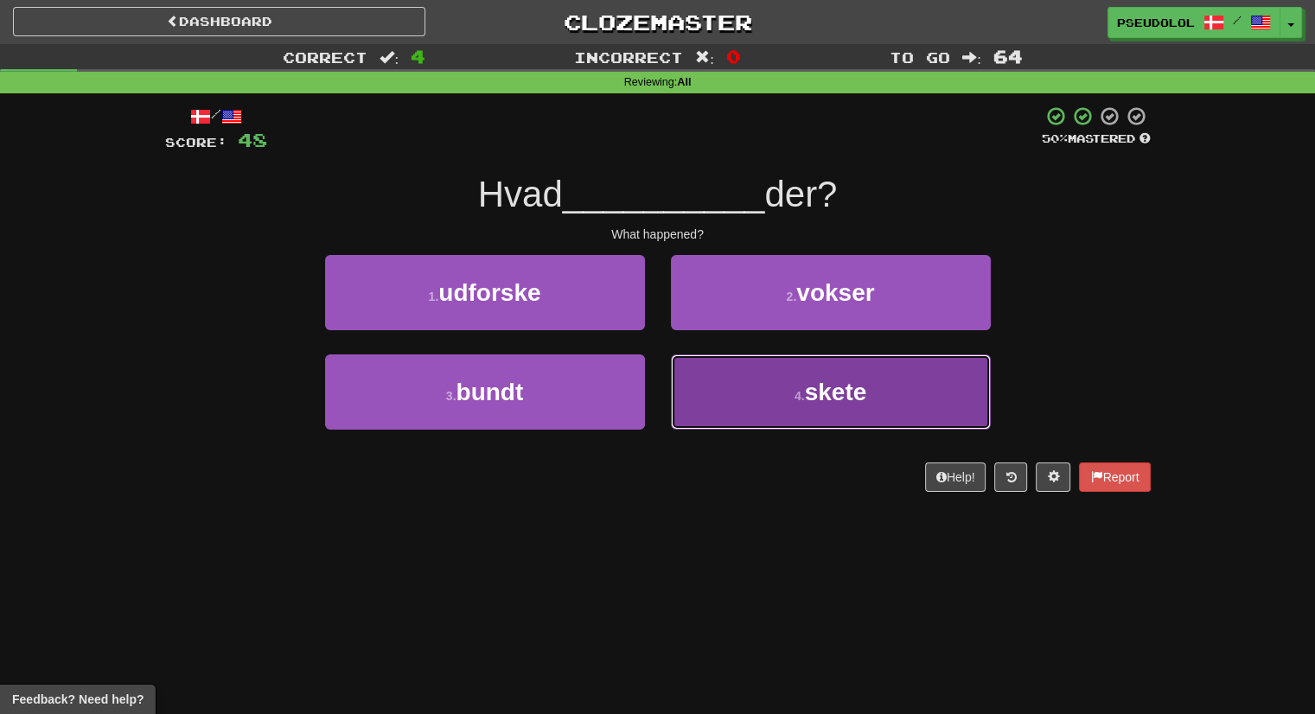
click at [731, 405] on button "4 . skete" at bounding box center [831, 392] width 320 height 75
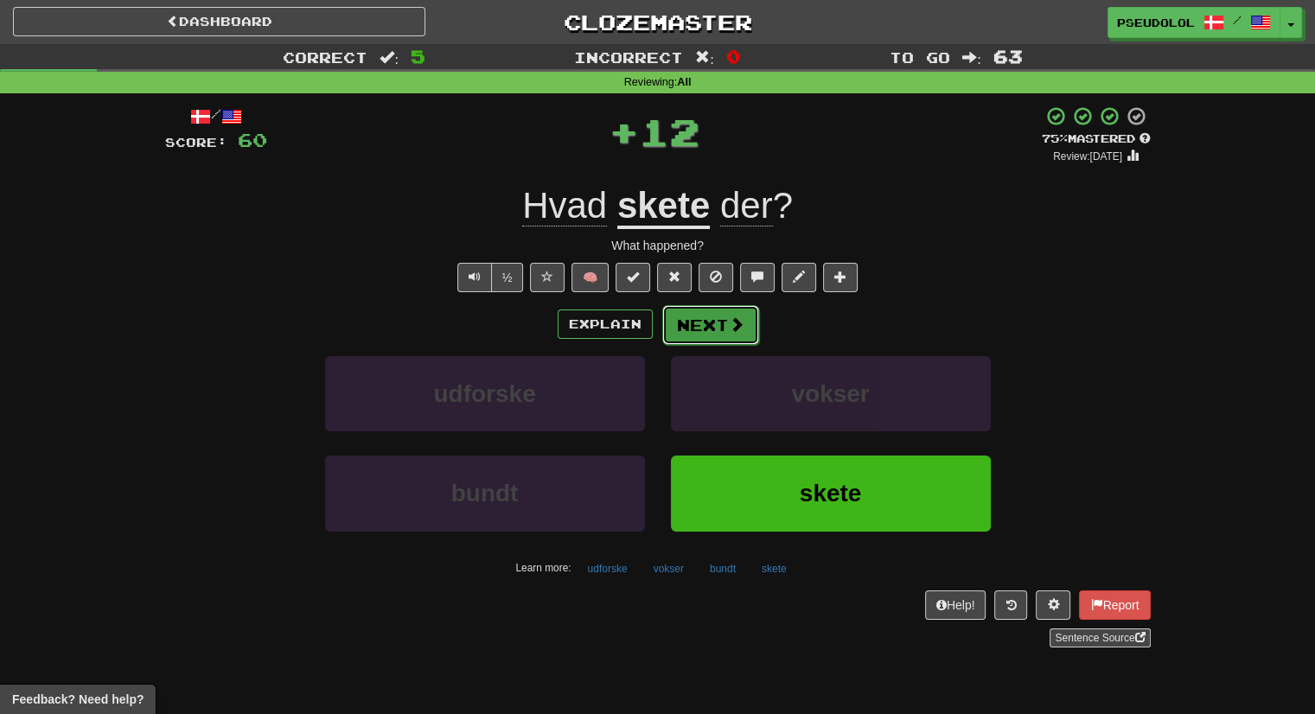
click at [711, 326] on button "Next" at bounding box center [710, 325] width 97 height 40
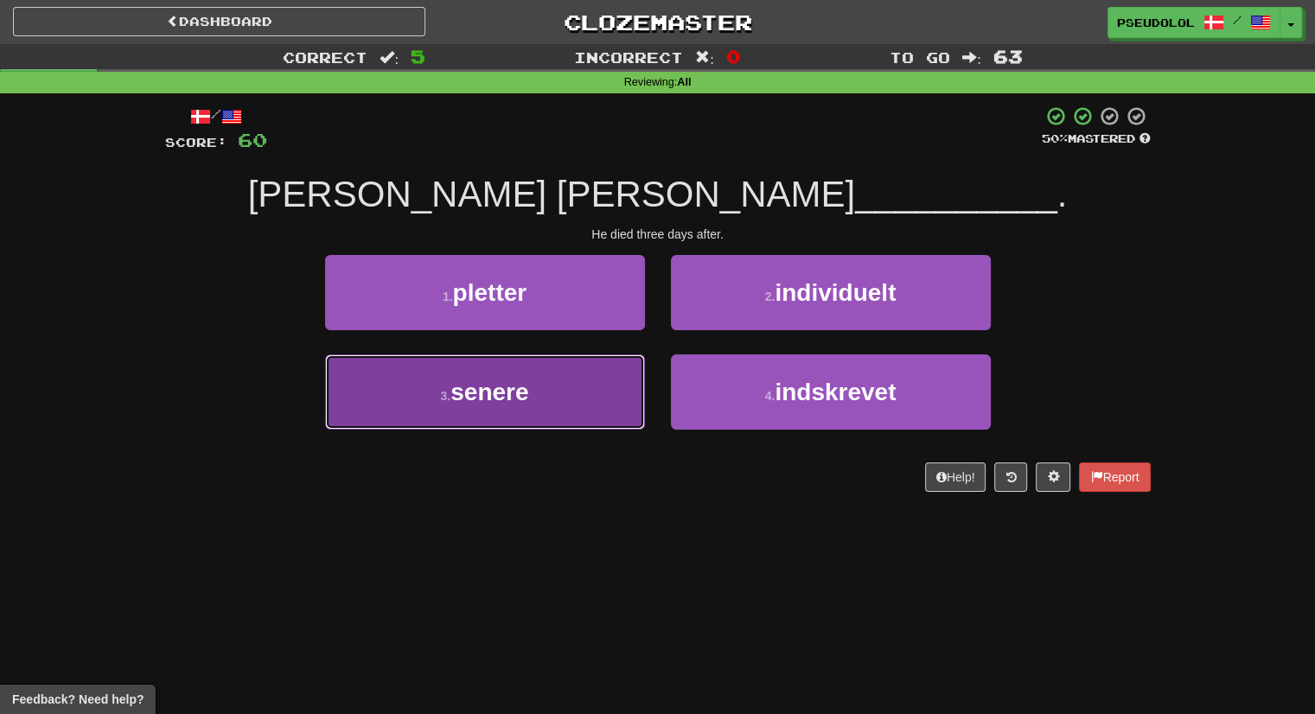
click at [618, 362] on button "3 . senere" at bounding box center [485, 392] width 320 height 75
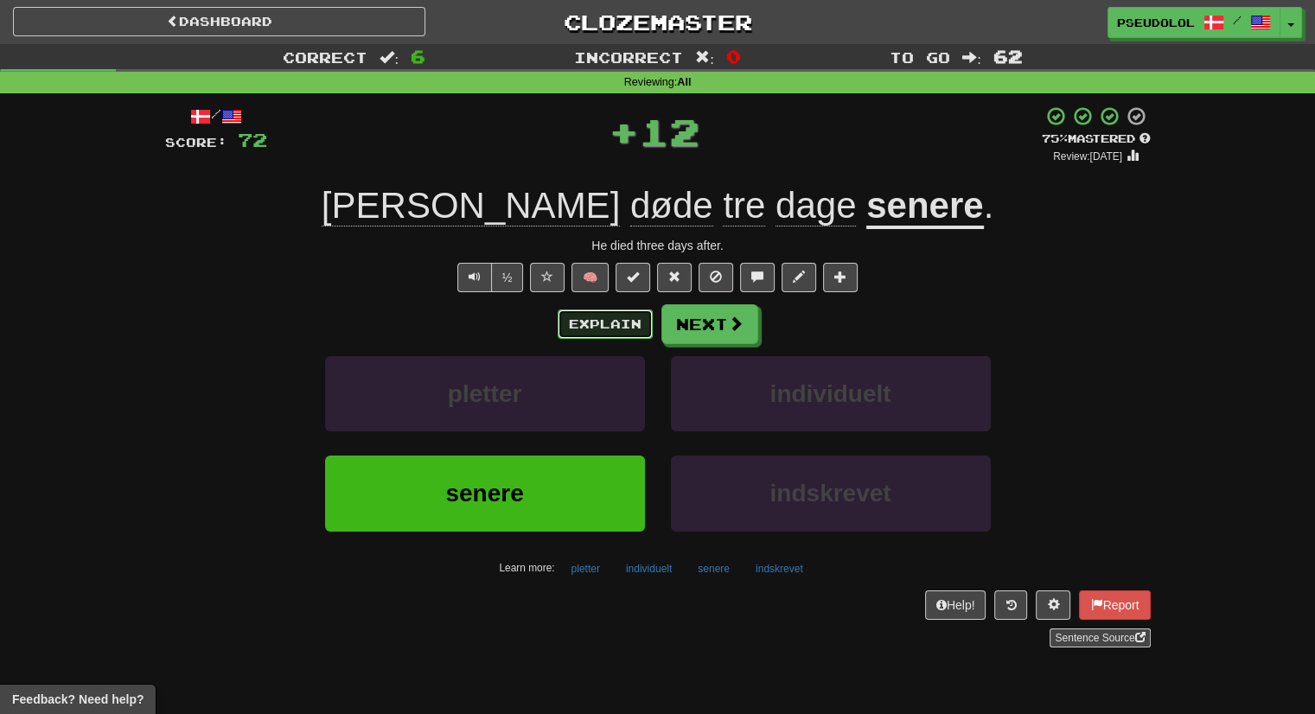
click at [632, 336] on button "Explain" at bounding box center [605, 324] width 95 height 29
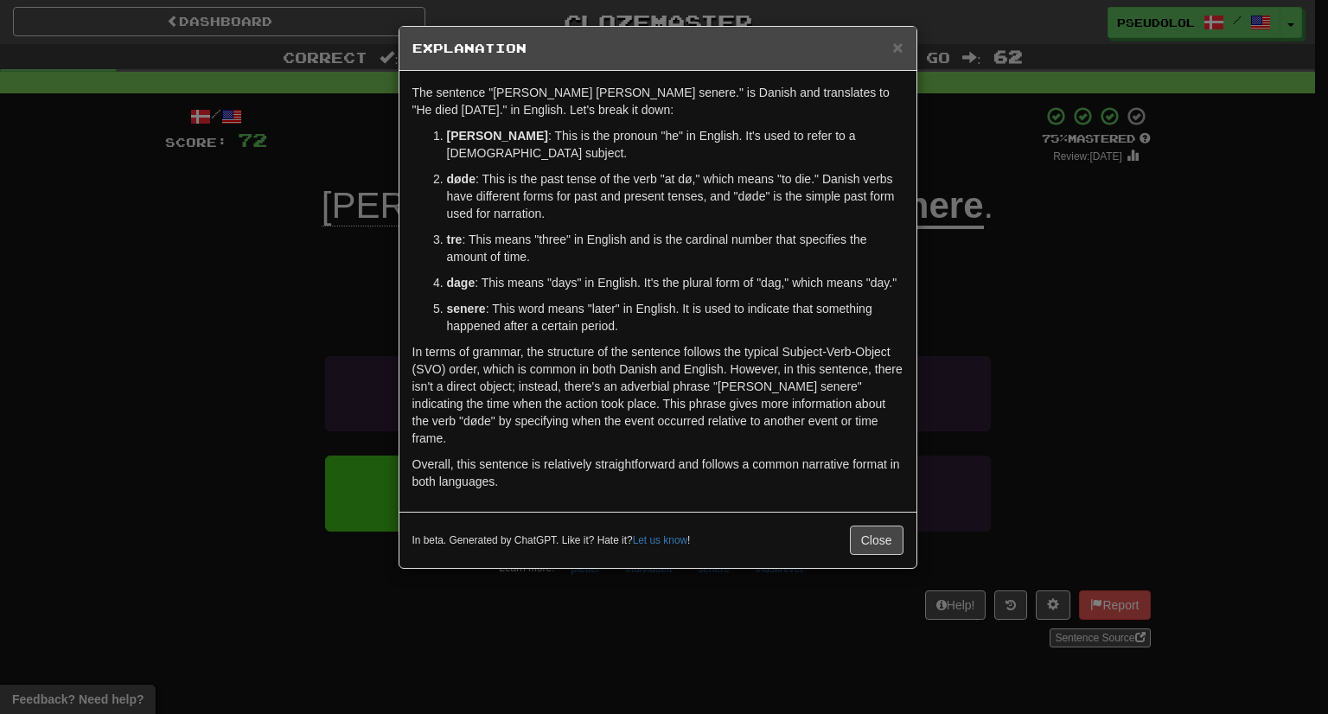
click at [762, 374] on p "In terms of grammar, the structure of the sentence follows the typical Subject-…" at bounding box center [658, 395] width 491 height 104
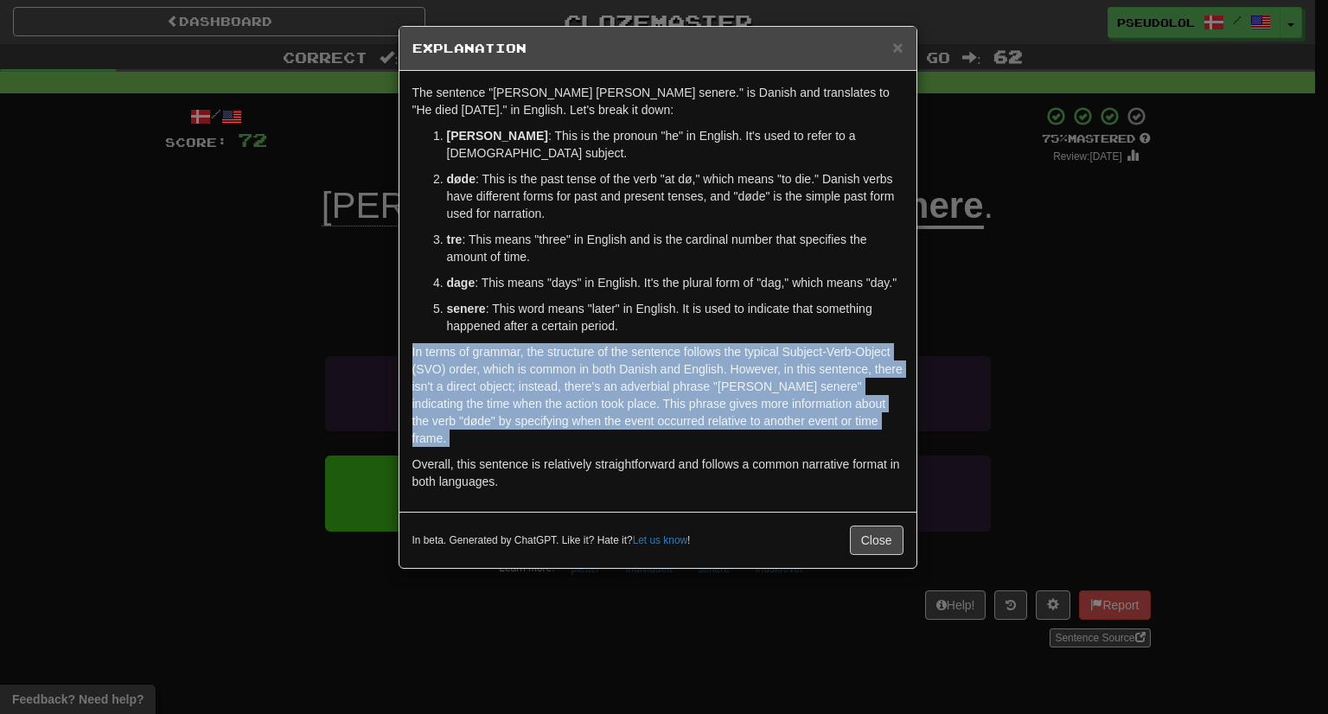
click at [762, 374] on p "In terms of grammar, the structure of the sentence follows the typical Subject-…" at bounding box center [658, 395] width 491 height 104
click at [910, 354] on div "The sentence "[PERSON_NAME] [PERSON_NAME] senere." is Danish and translates to …" at bounding box center [658, 291] width 517 height 441
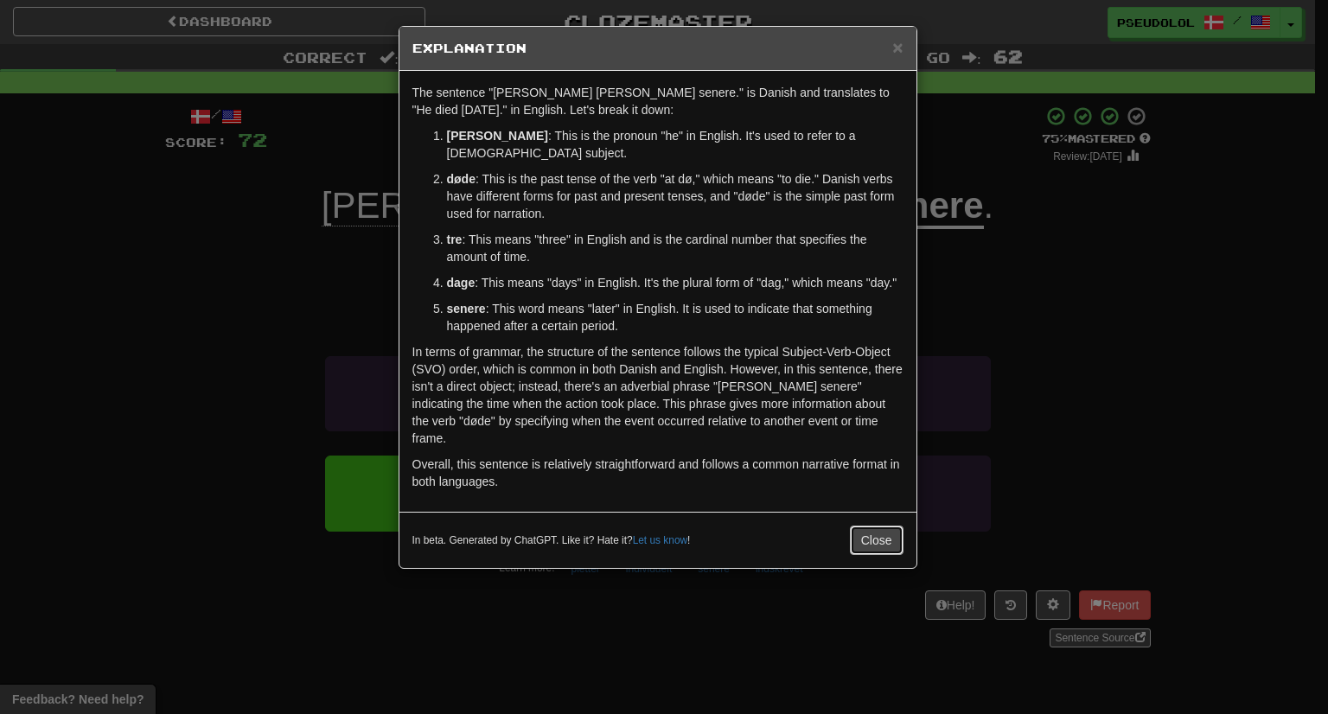
click at [884, 526] on button "Close" at bounding box center [877, 540] width 54 height 29
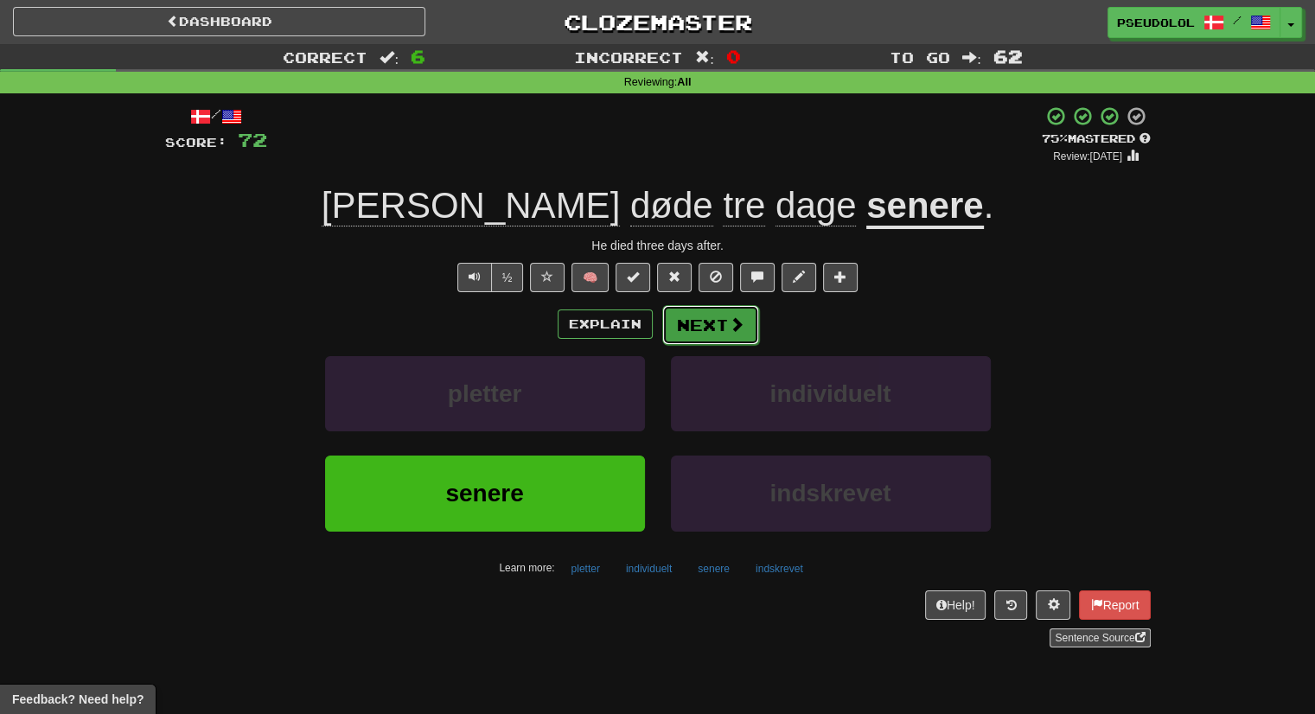
click at [732, 317] on span at bounding box center [737, 325] width 16 height 16
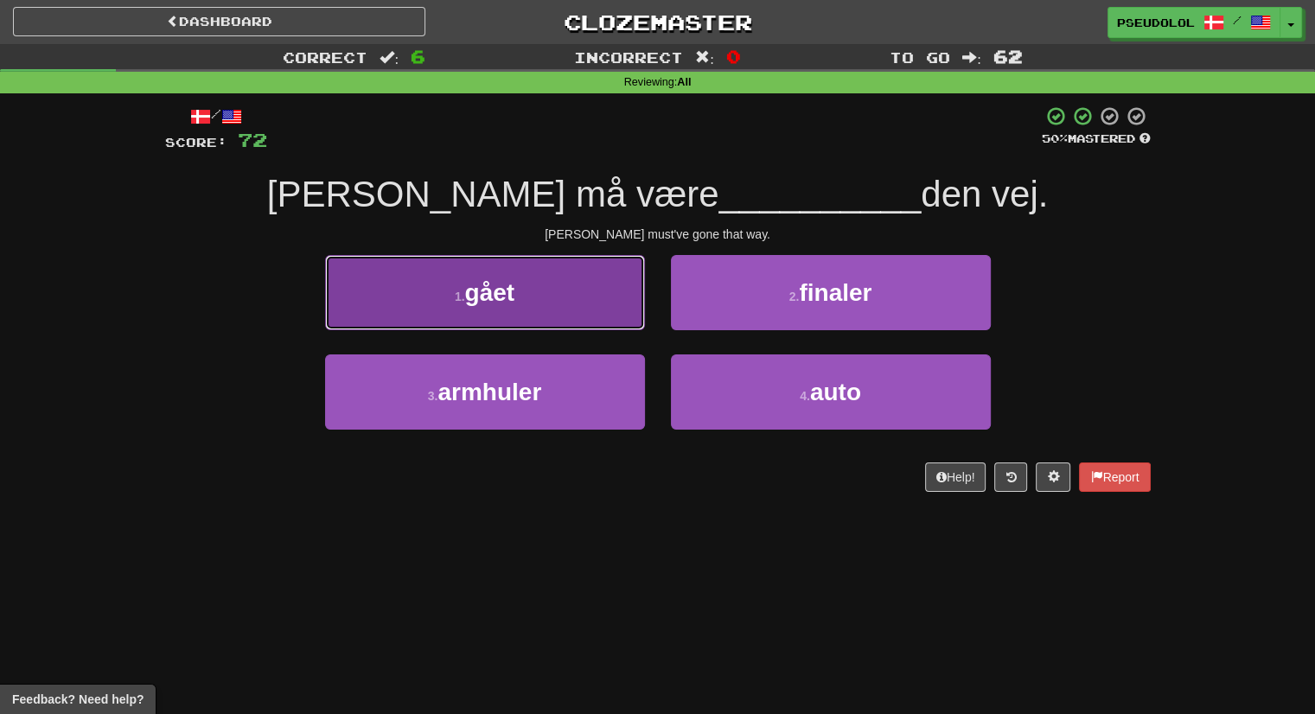
click at [577, 310] on button "1 . gået" at bounding box center [485, 292] width 320 height 75
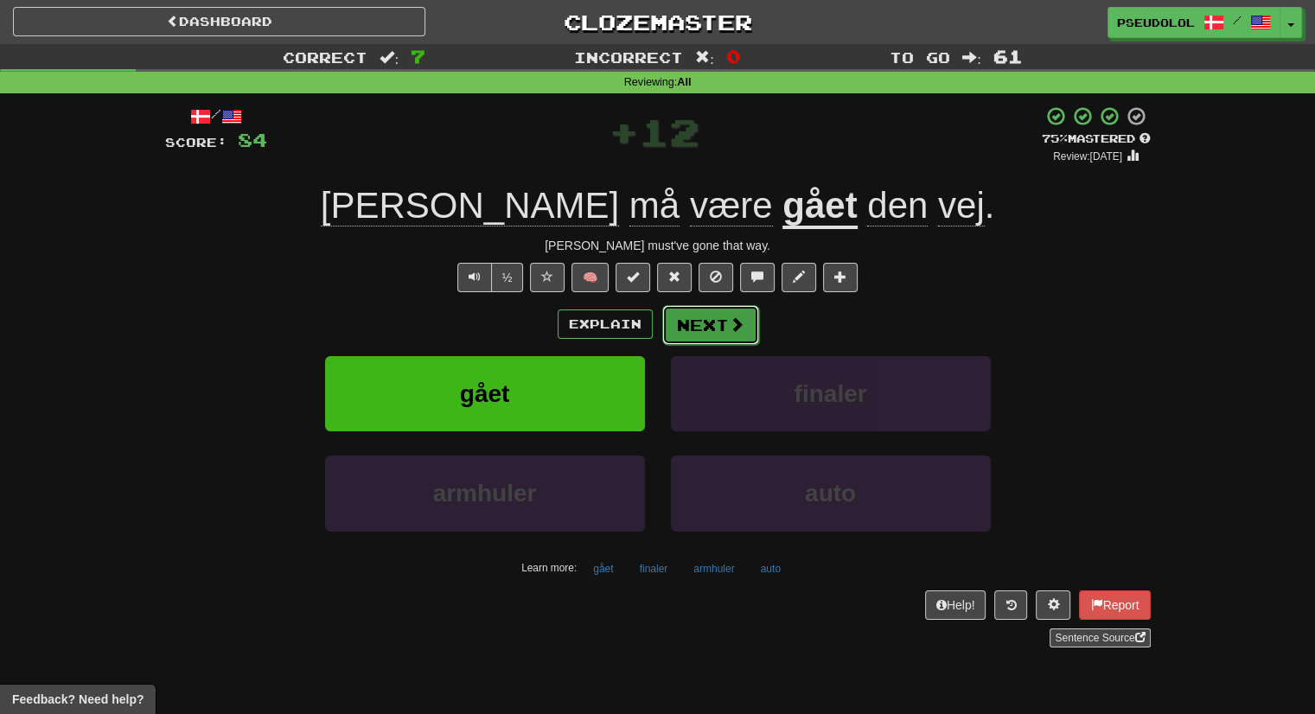
click at [674, 332] on button "Next" at bounding box center [710, 325] width 97 height 40
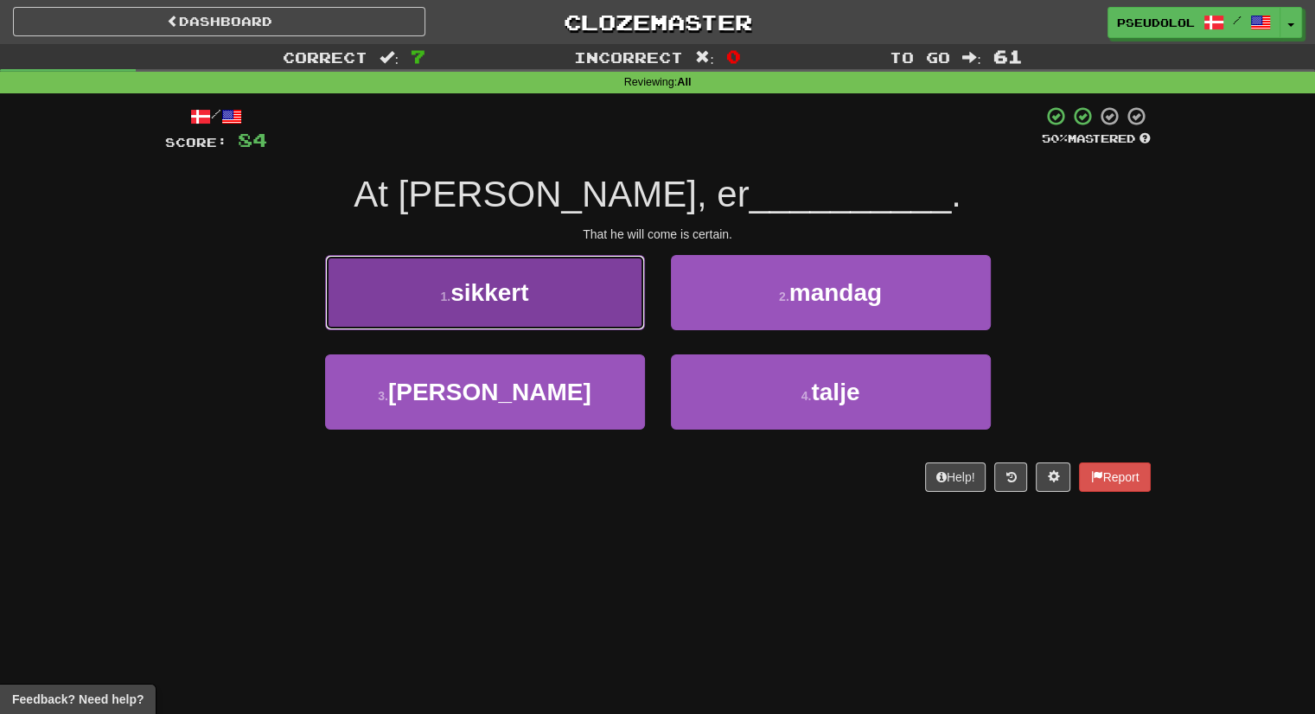
click at [581, 297] on button "1 . sikkert" at bounding box center [485, 292] width 320 height 75
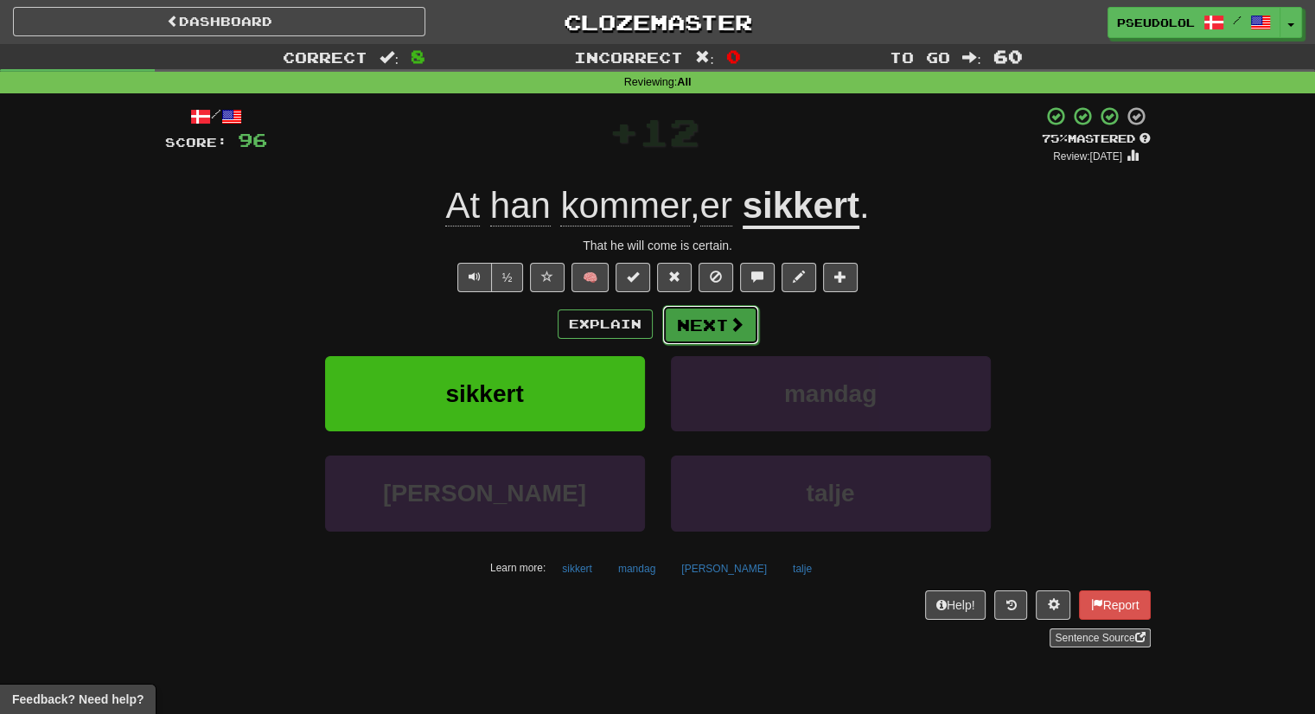
click at [680, 342] on button "Next" at bounding box center [710, 325] width 97 height 40
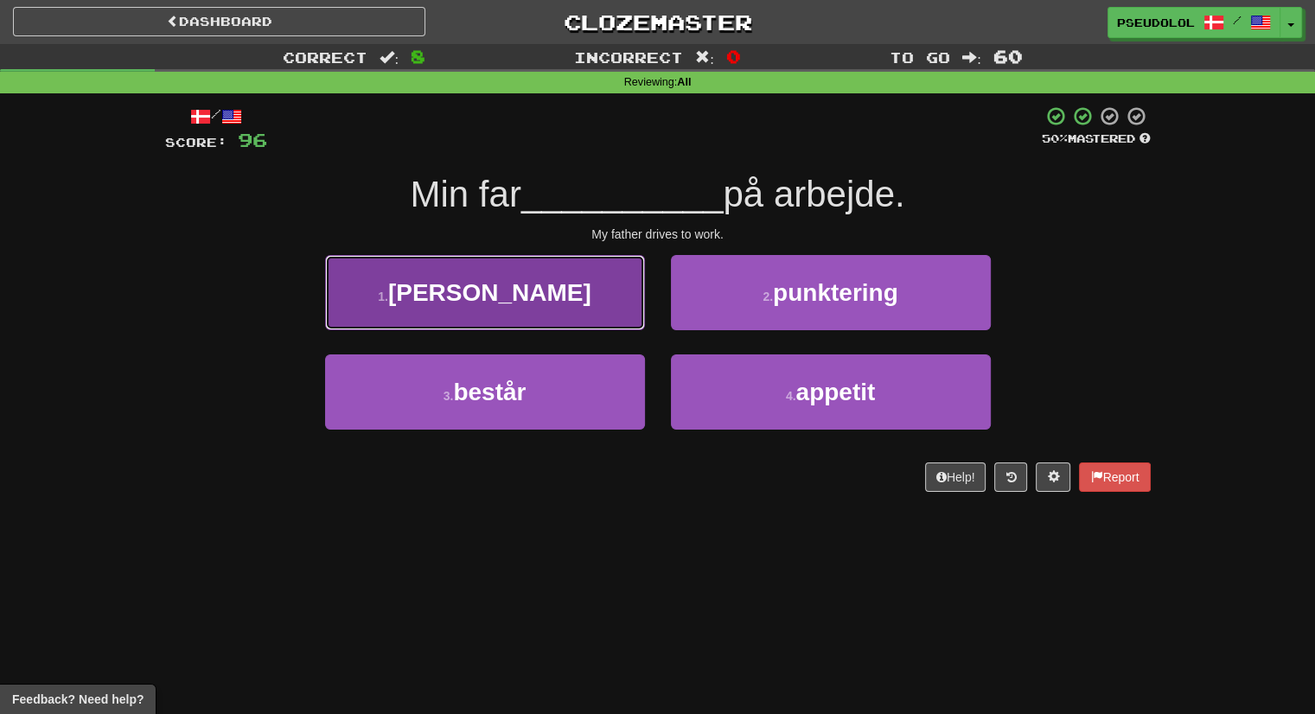
click at [588, 316] on button "1 . [PERSON_NAME]" at bounding box center [485, 292] width 320 height 75
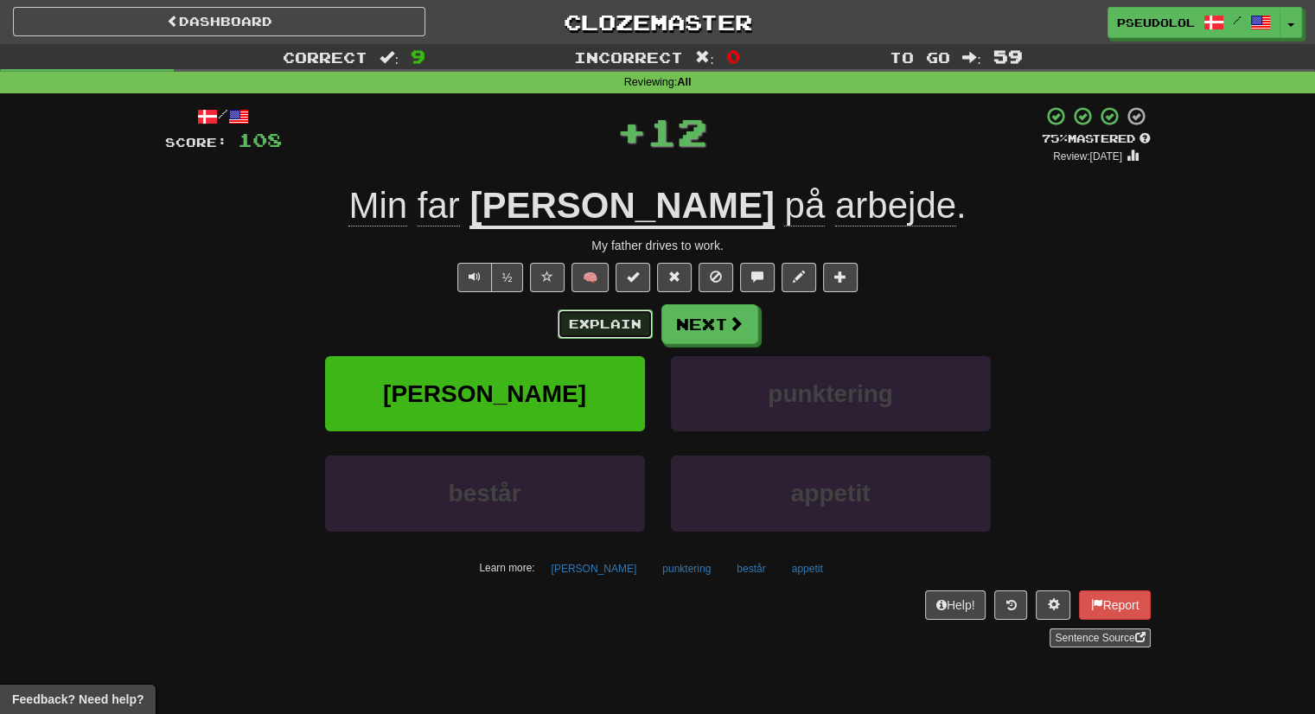
click at [618, 320] on button "Explain" at bounding box center [605, 324] width 95 height 29
